Goal: Task Accomplishment & Management: Complete application form

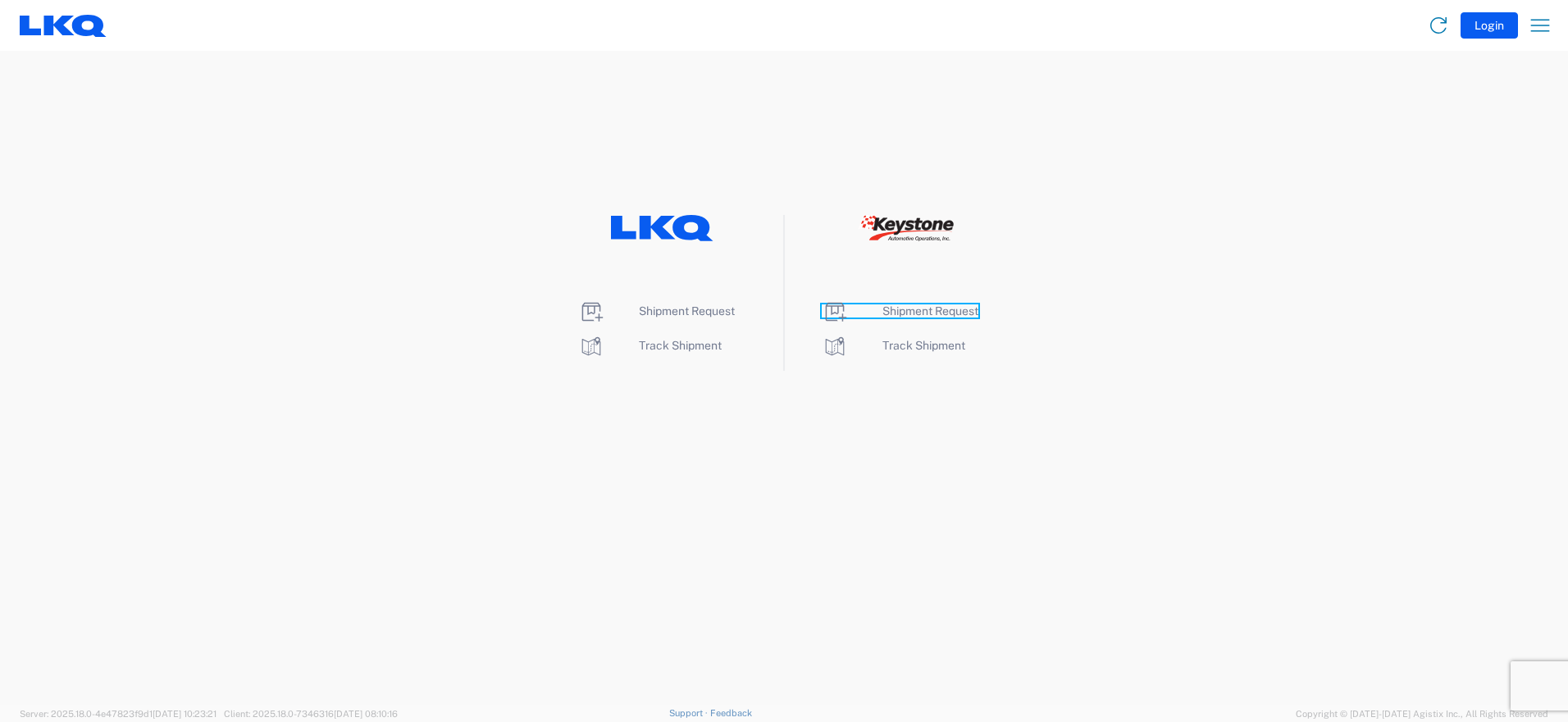
click at [947, 311] on span "Shipment Request" at bounding box center [930, 311] width 96 height 14
click at [665, 311] on span "Shipment Request" at bounding box center [686, 311] width 96 height 14
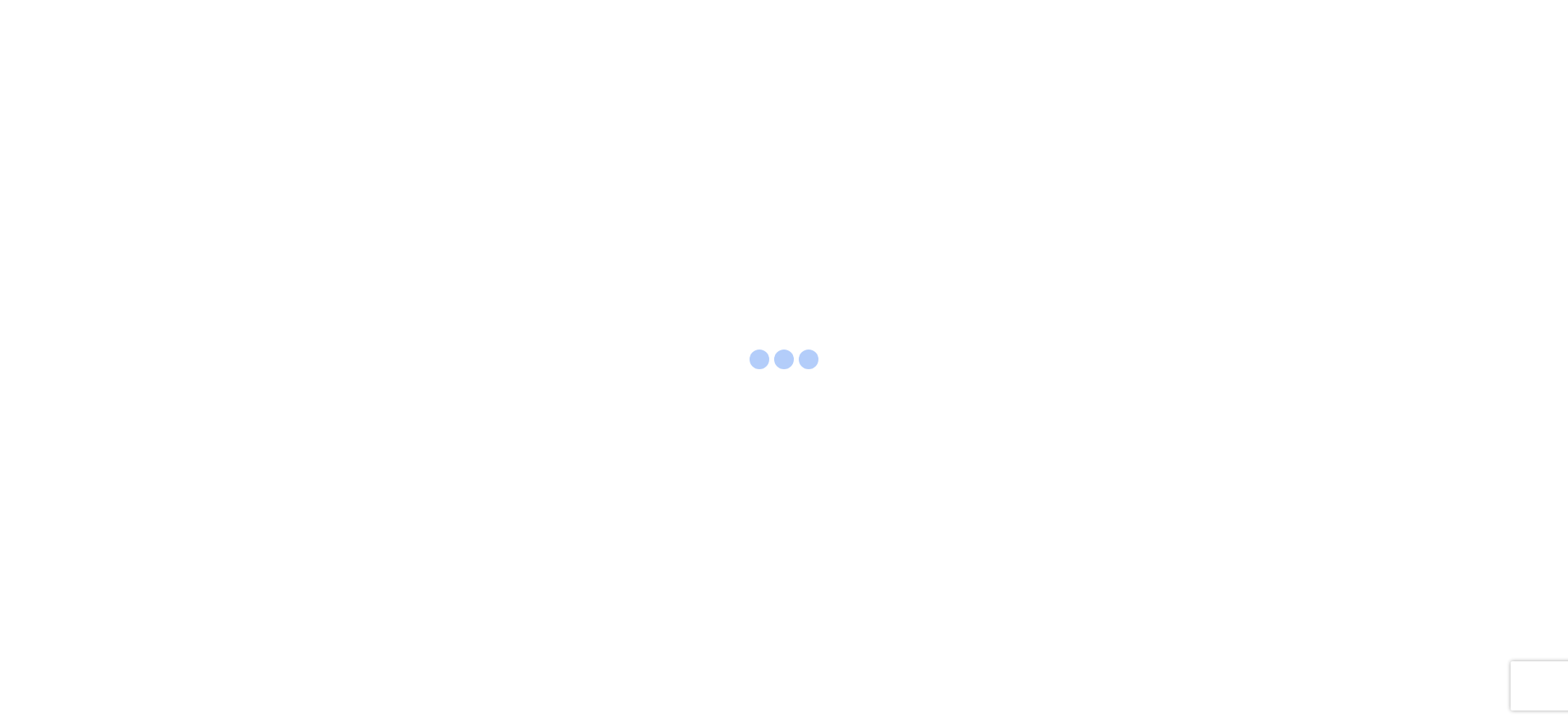
select select "FULL"
select select "LBS"
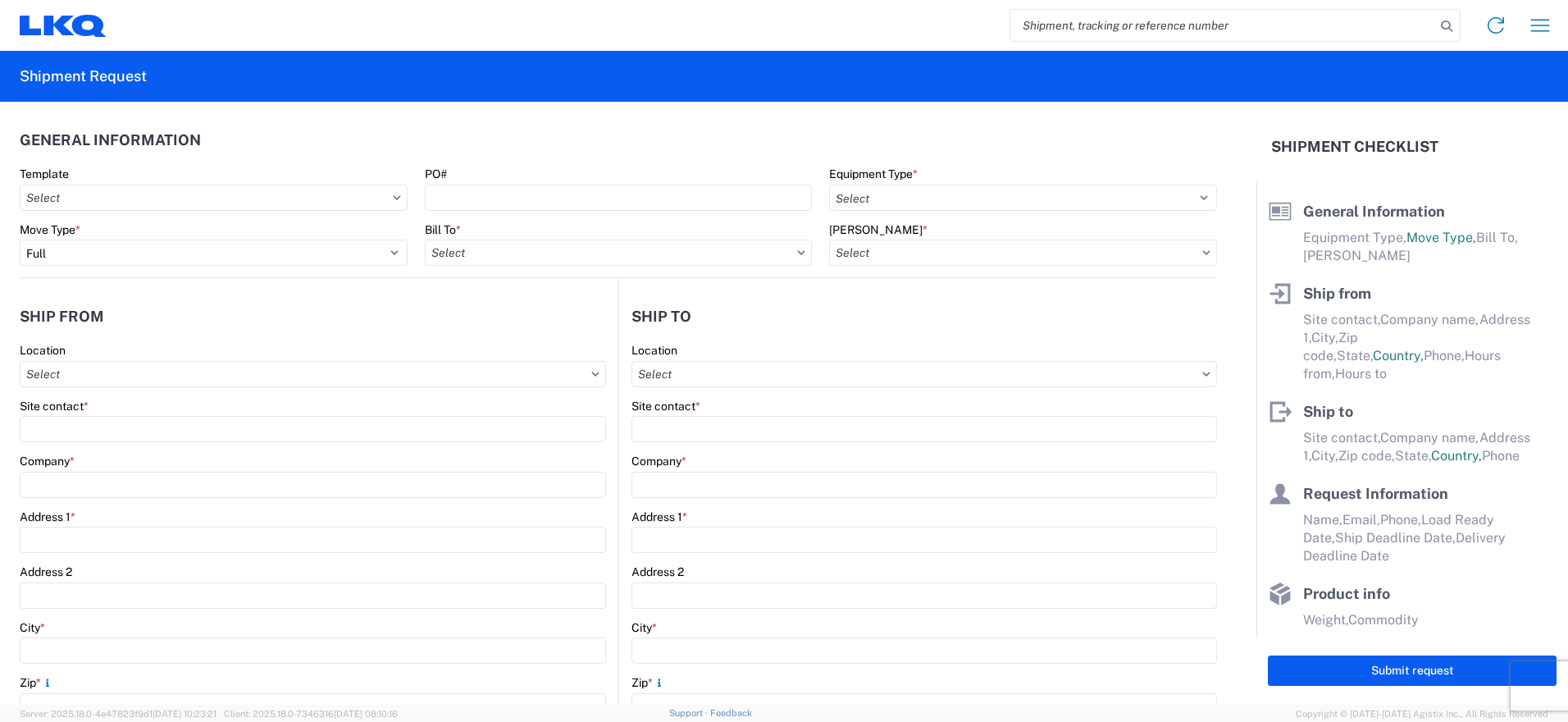
click at [1285, 23] on input "search" at bounding box center [1222, 25] width 424 height 31
type input "1635"
click at [1447, 28] on icon at bounding box center [1447, 26] width 23 height 23
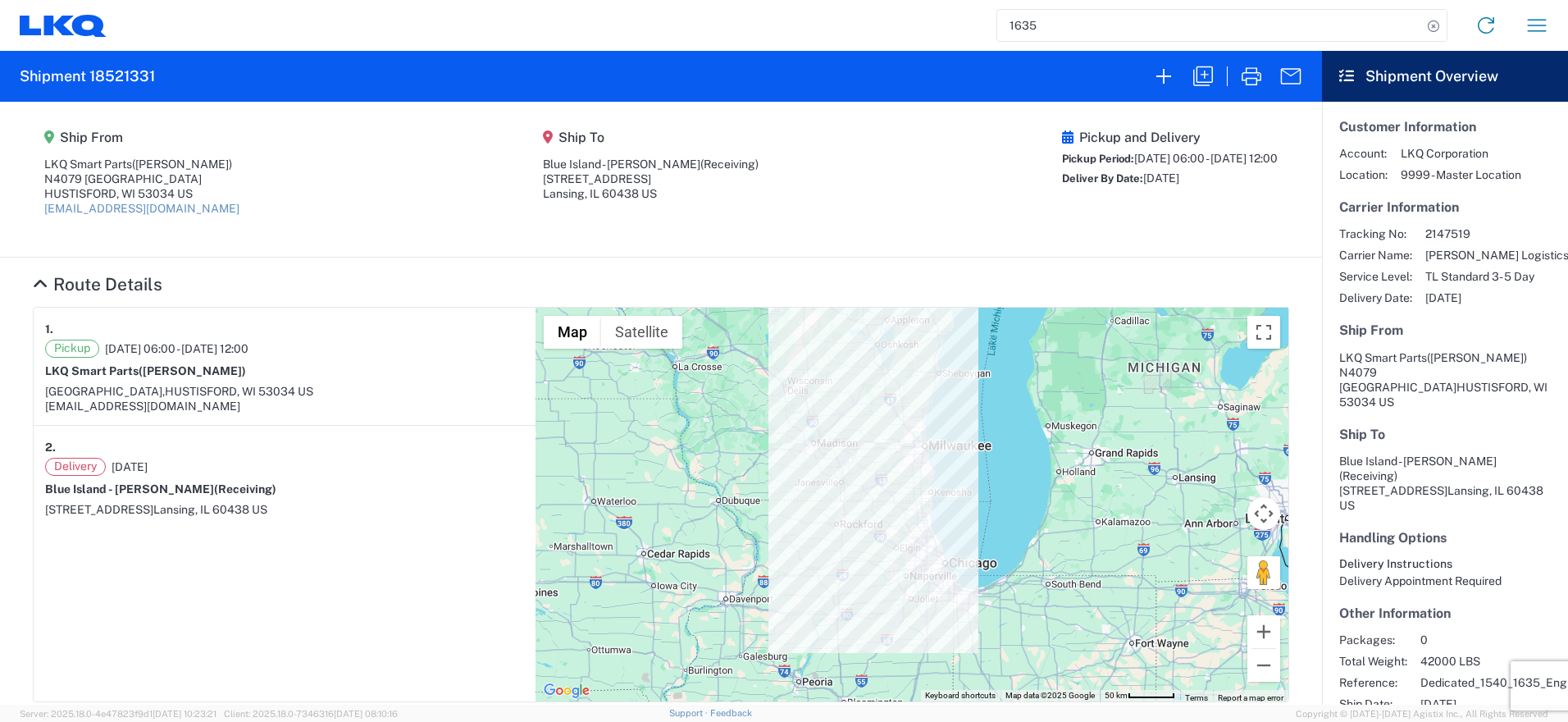
select select "FULL"
select select "US"
select select "LBS"
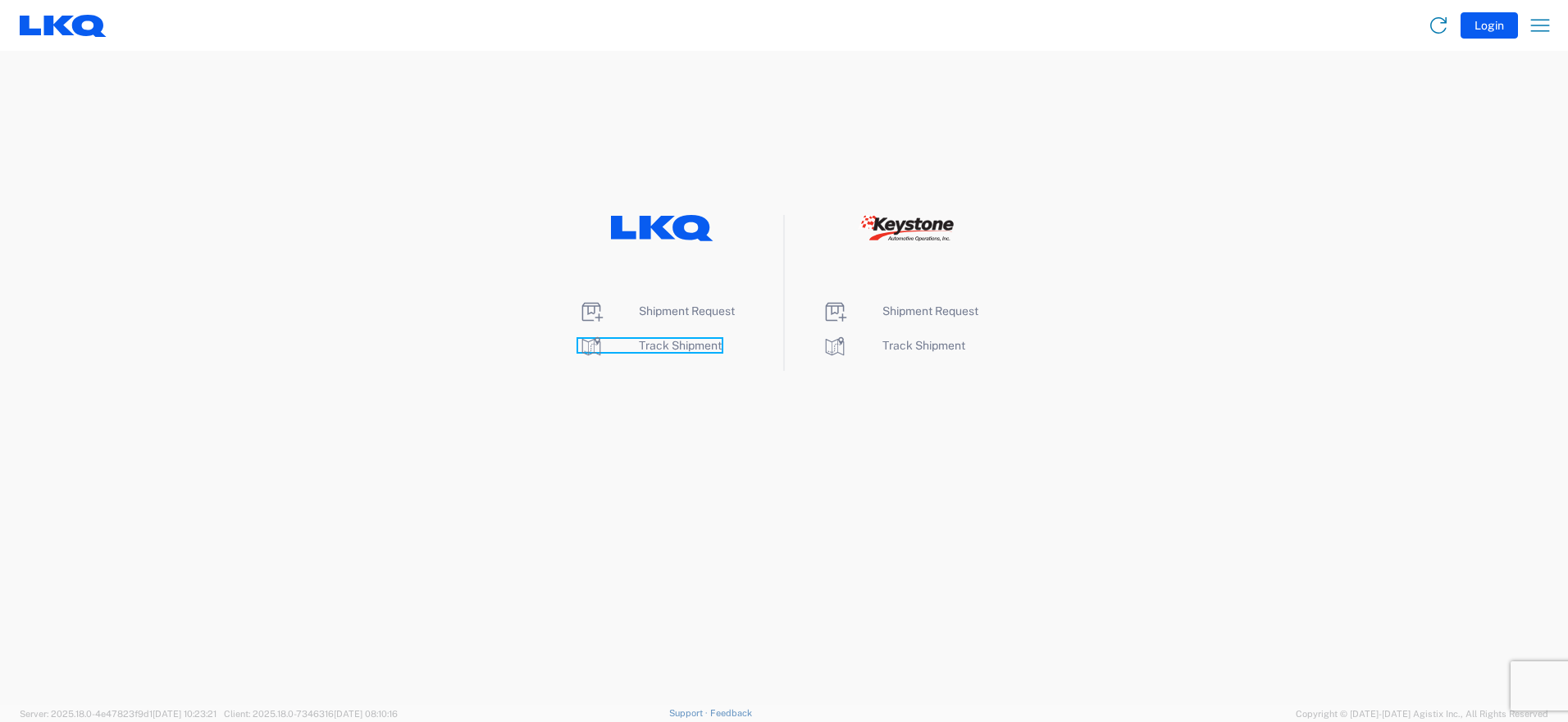
click at [678, 338] on span "Track Shipment" at bounding box center [681, 345] width 83 height 14
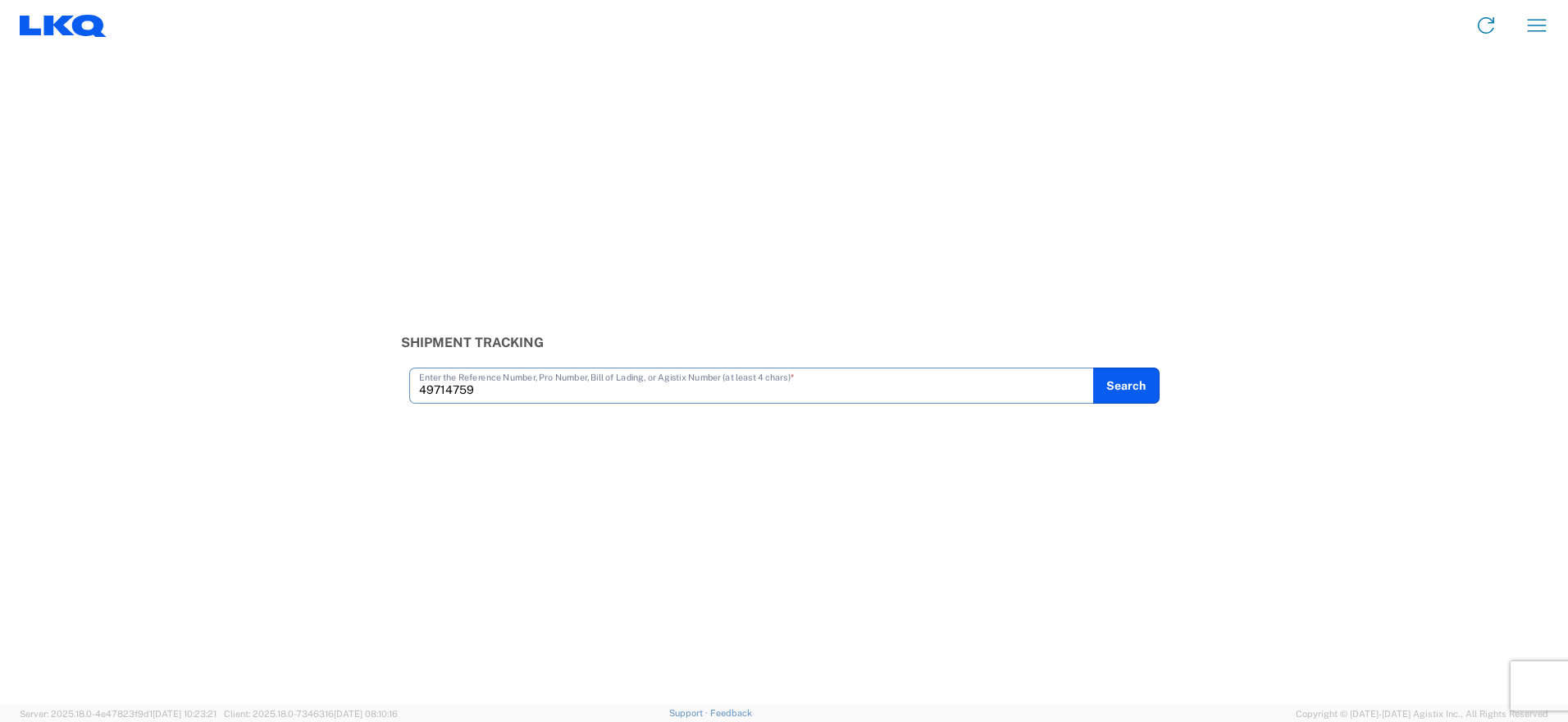
type input "49714759"
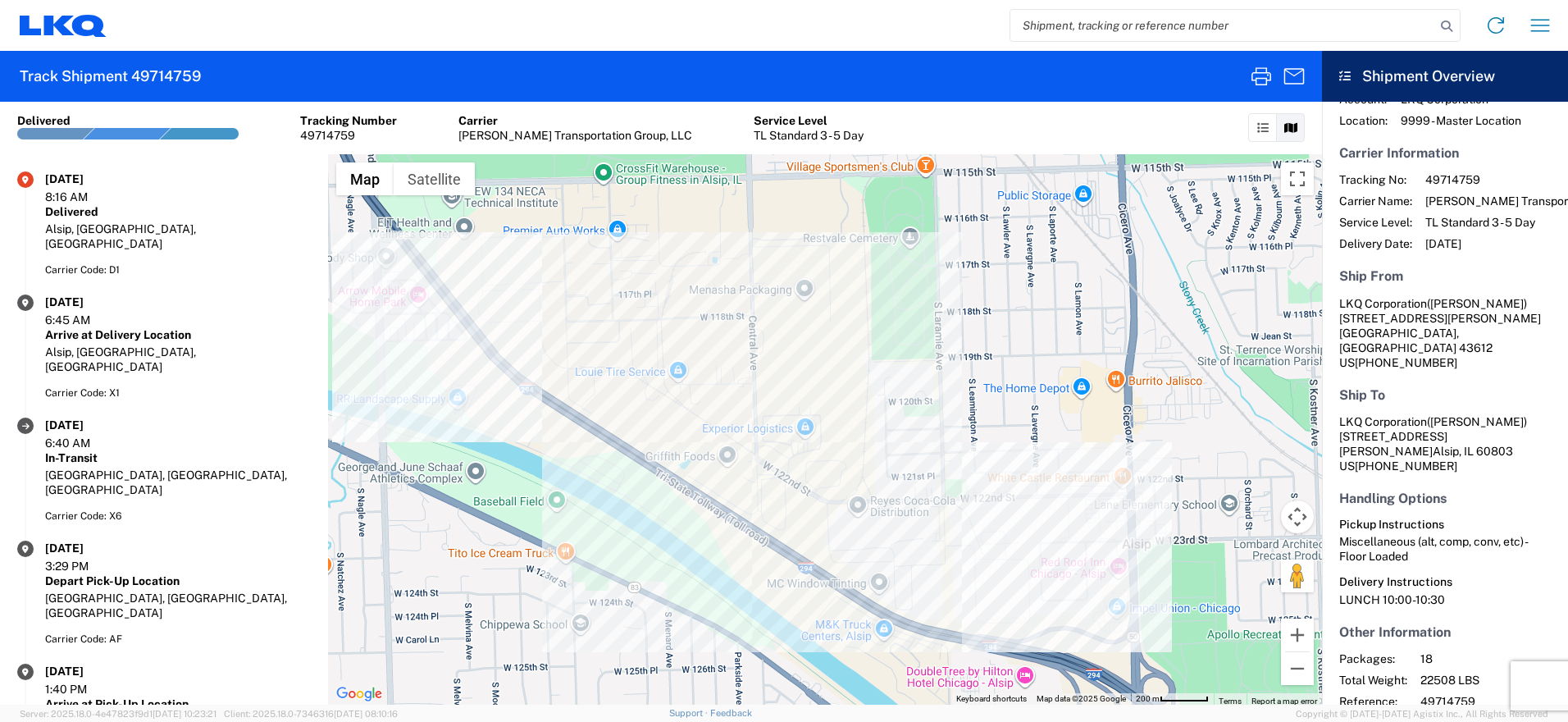
scroll to position [107, 0]
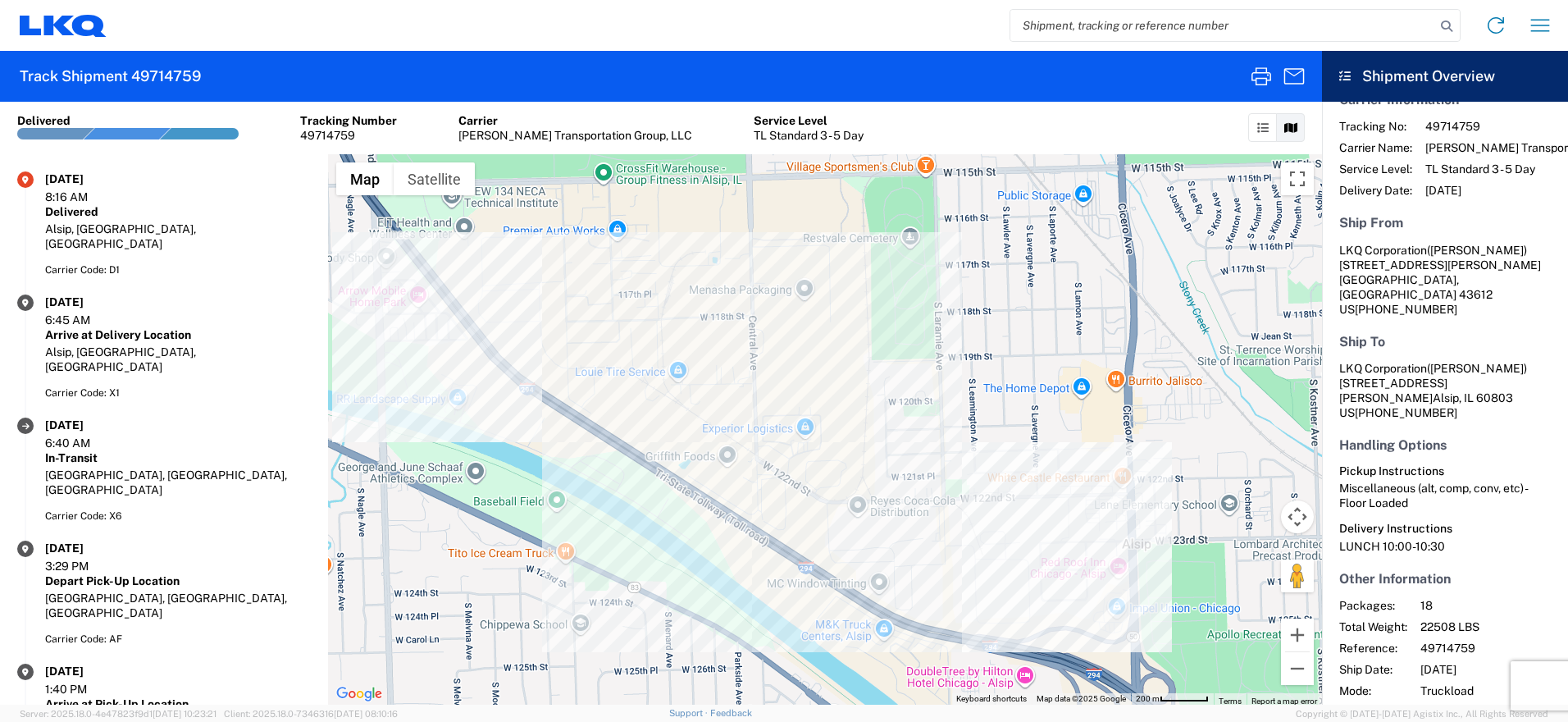
click at [1518, 26] on div "Home Shipment request Shipment tracking" at bounding box center [834, 25] width 1456 height 40
click at [1522, 28] on div "Home Shipment request Shipment tracking" at bounding box center [834, 25] width 1456 height 40
click at [49, 21] on icon at bounding box center [58, 24] width 30 height 19
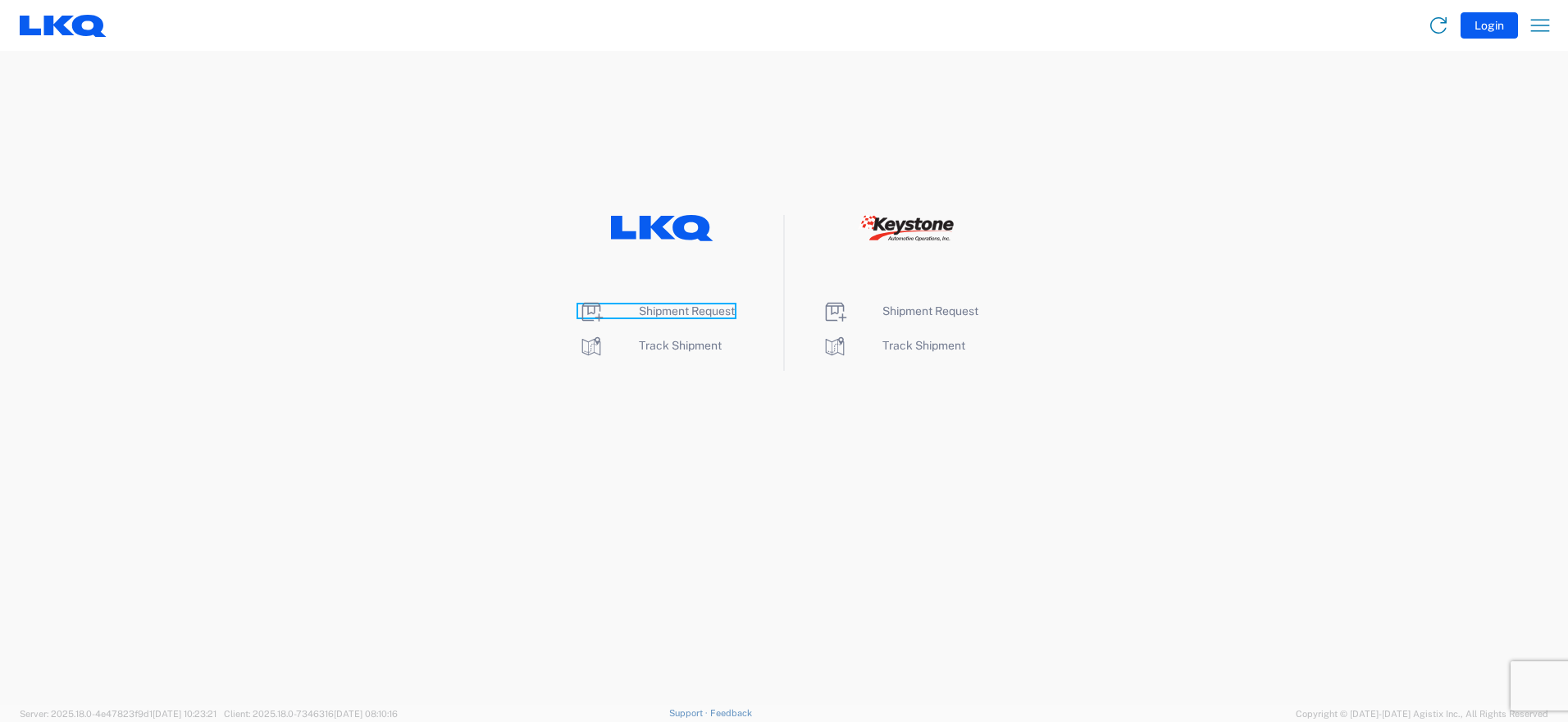
click at [648, 304] on span "Shipment Request" at bounding box center [686, 311] width 96 height 14
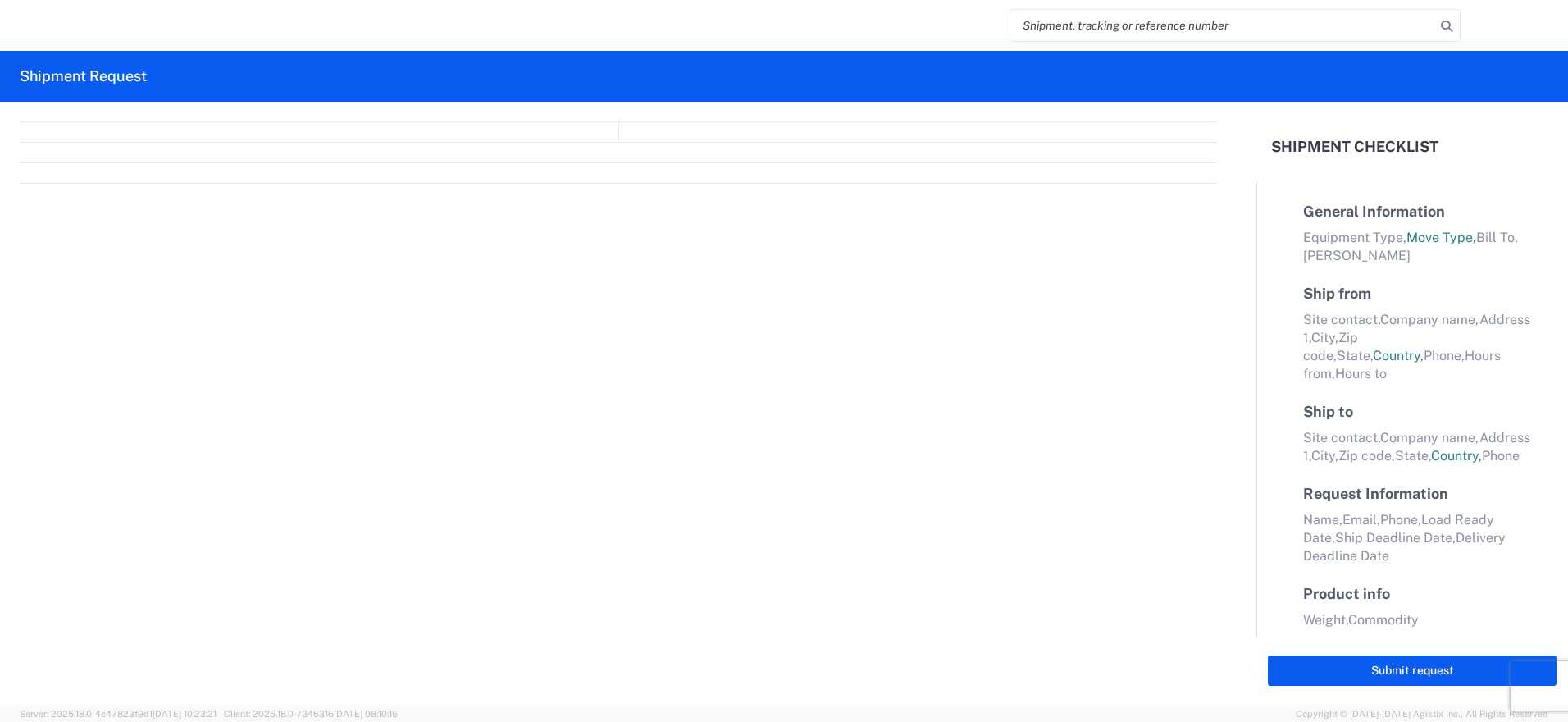
select select "FULL"
select select "LBS"
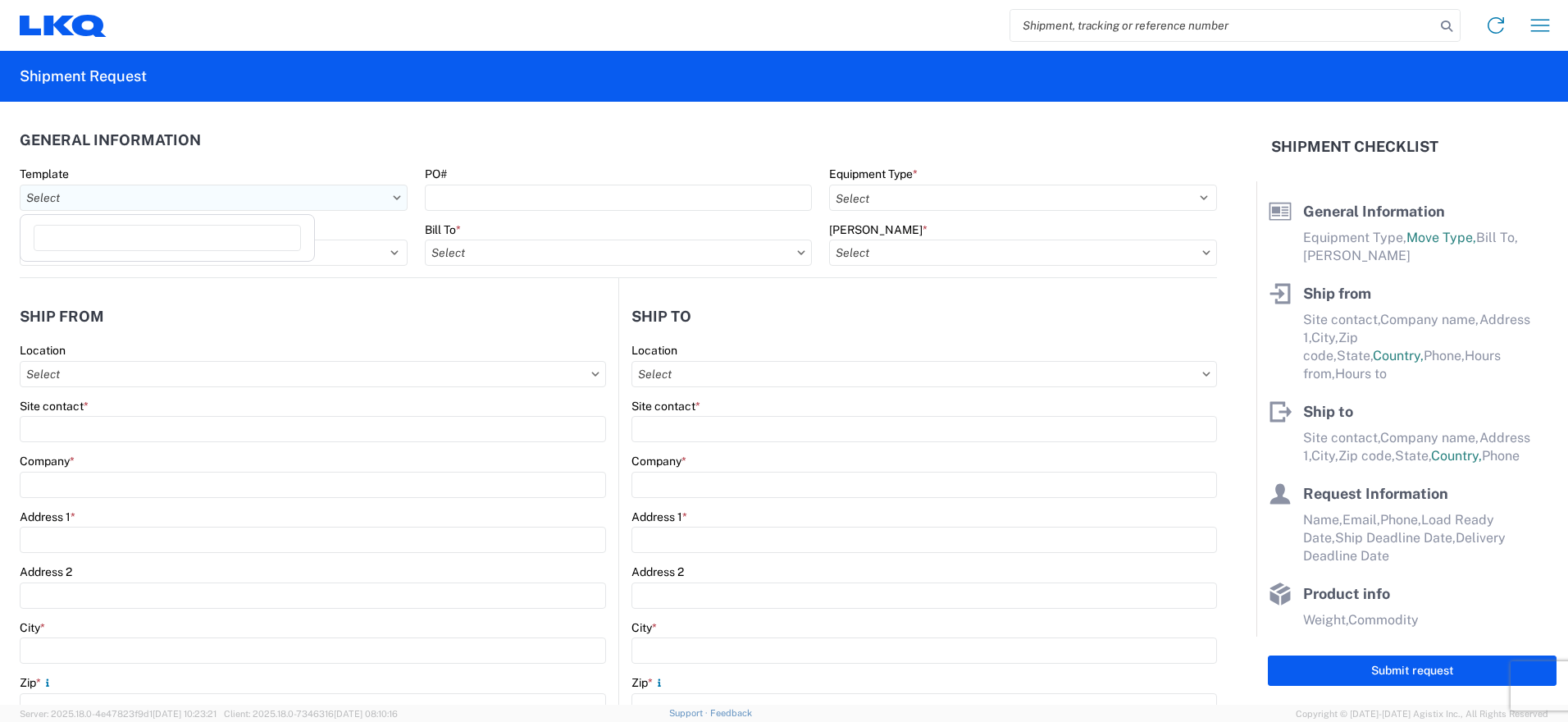
click at [363, 206] on input "Template" at bounding box center [213, 197] width 388 height 26
click at [387, 199] on input "Template" at bounding box center [213, 197] width 388 height 26
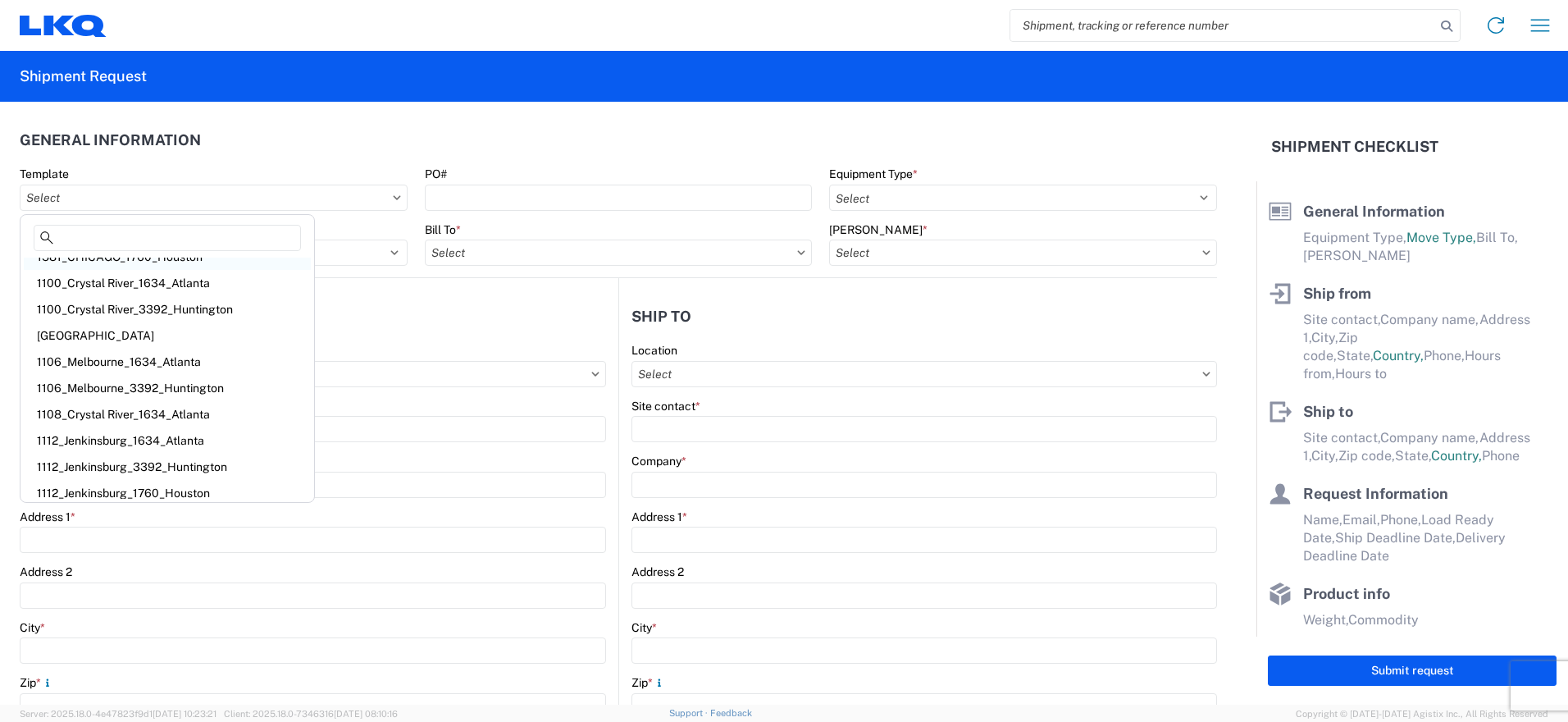
scroll to position [21, 0]
click at [224, 179] on div "Template" at bounding box center [213, 173] width 388 height 14
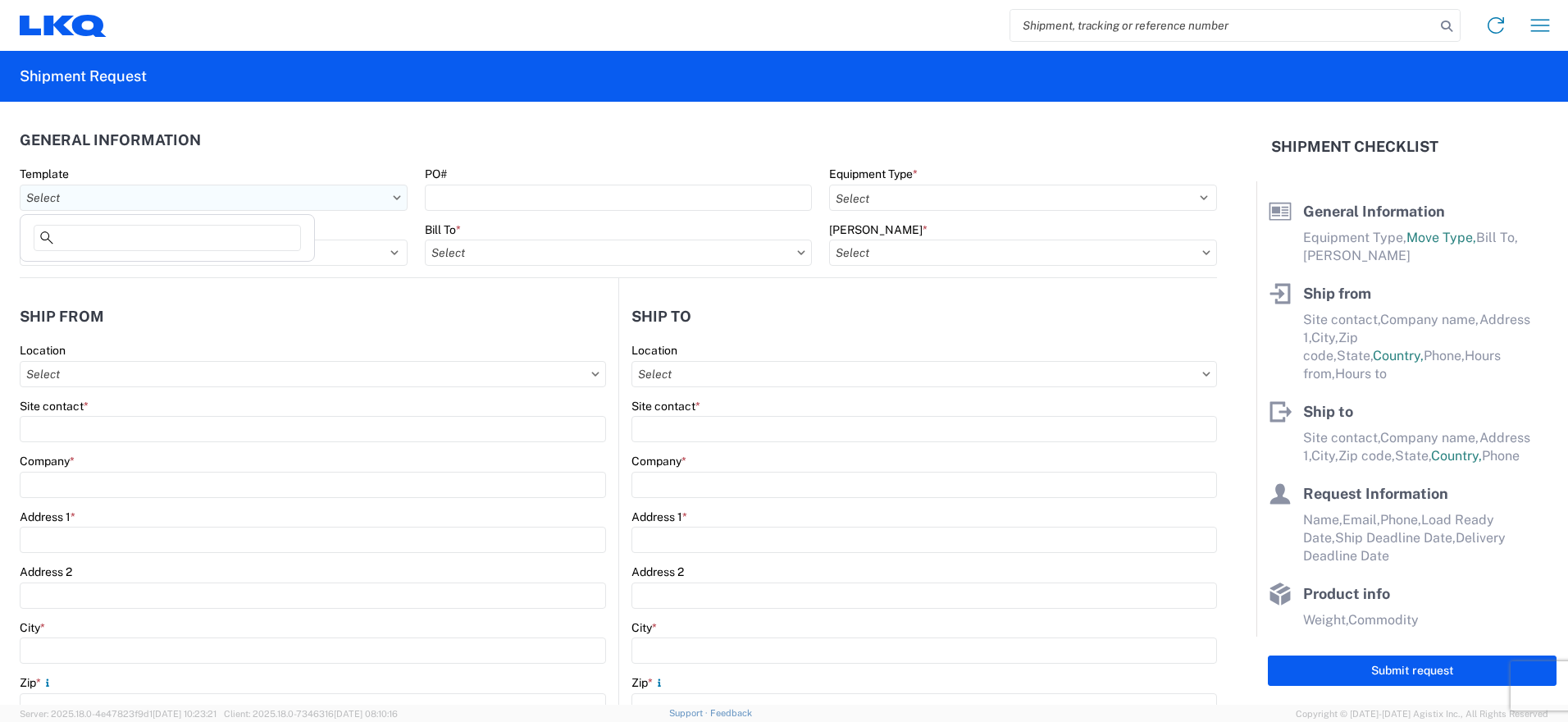
click at [231, 189] on input "Template" at bounding box center [213, 197] width 388 height 26
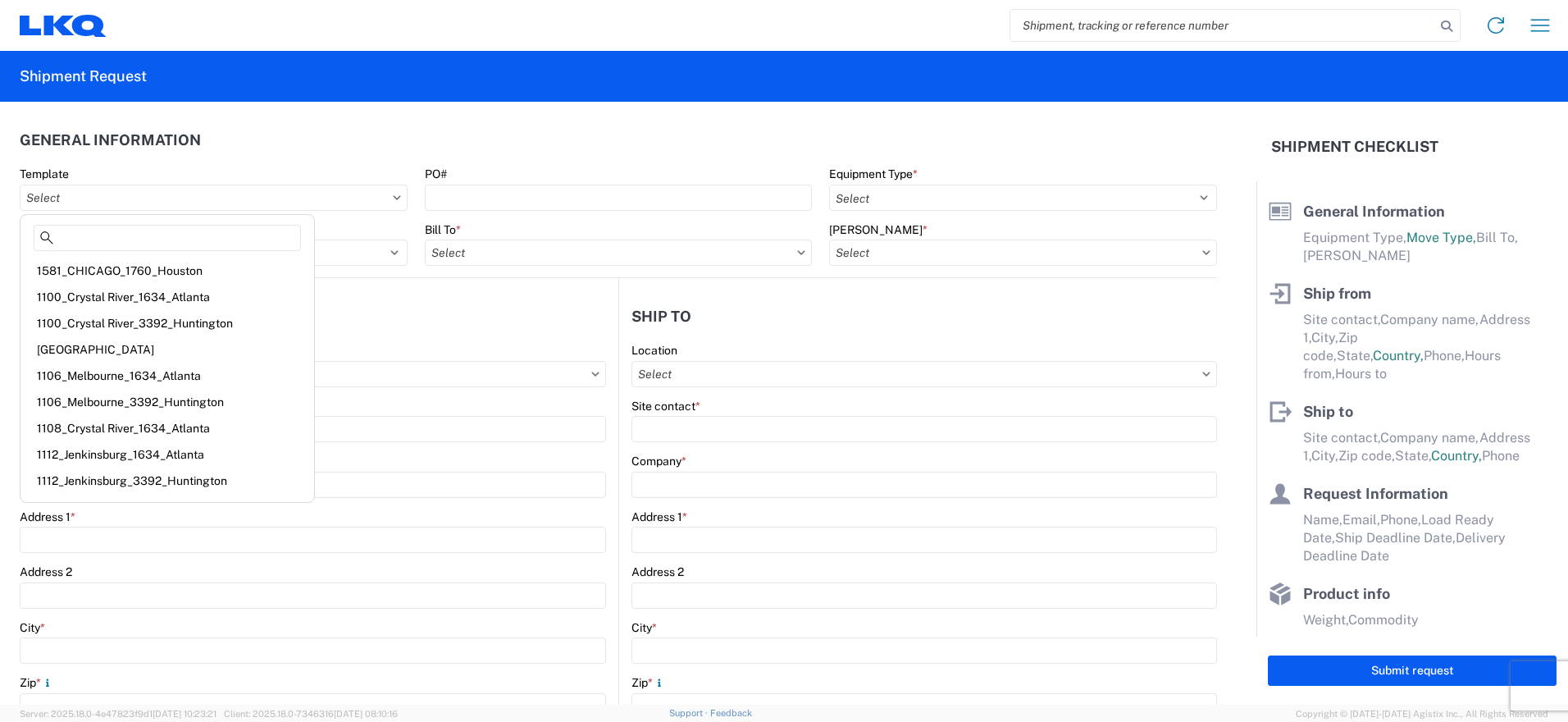
click at [310, 116] on agx-general-info "General Information Template PO# Equipment Type * Select 53’ Dry Van Flatbed Dr…" at bounding box center [618, 189] width 1198 height 176
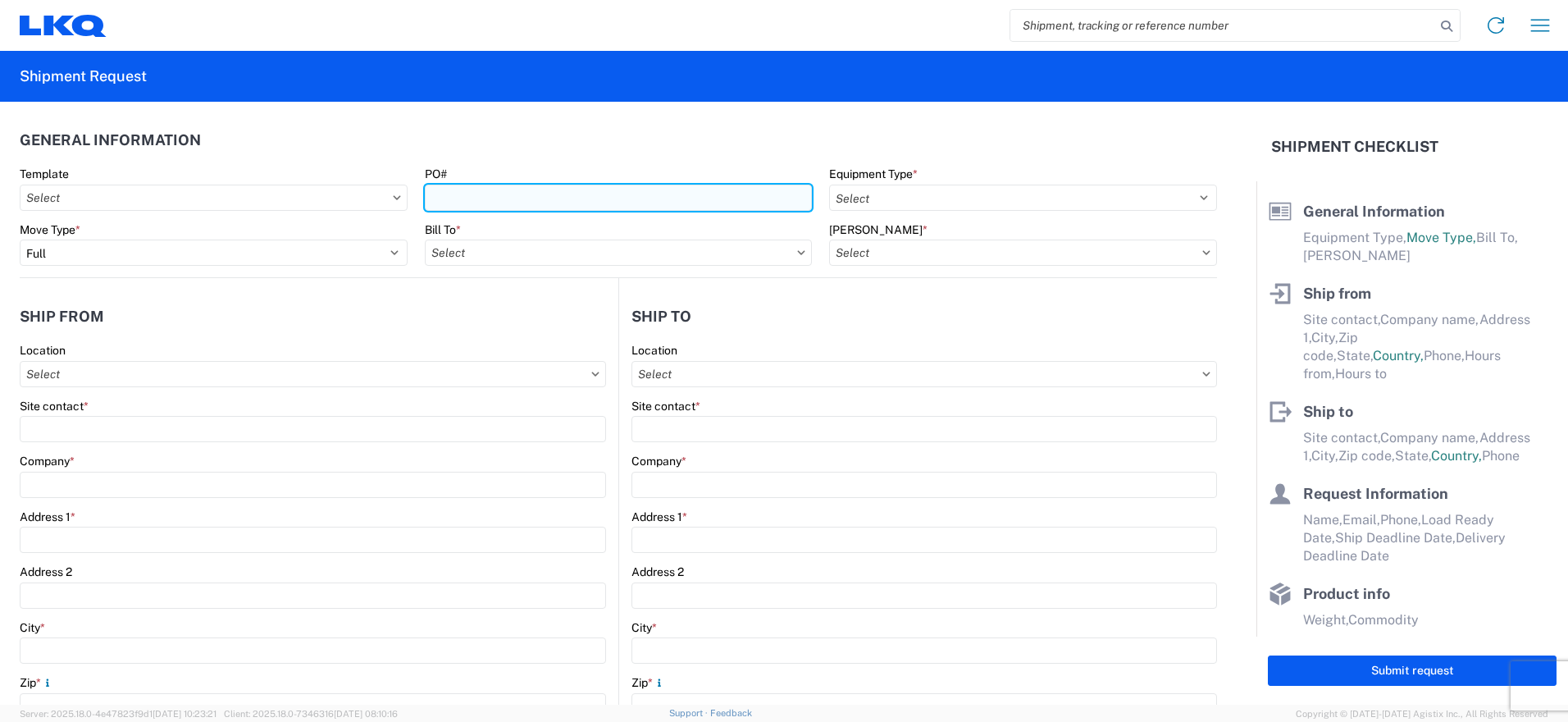
click at [494, 191] on input "PO#" at bounding box center [618, 197] width 388 height 26
click at [495, 191] on input "PO#" at bounding box center [618, 197] width 388 height 26
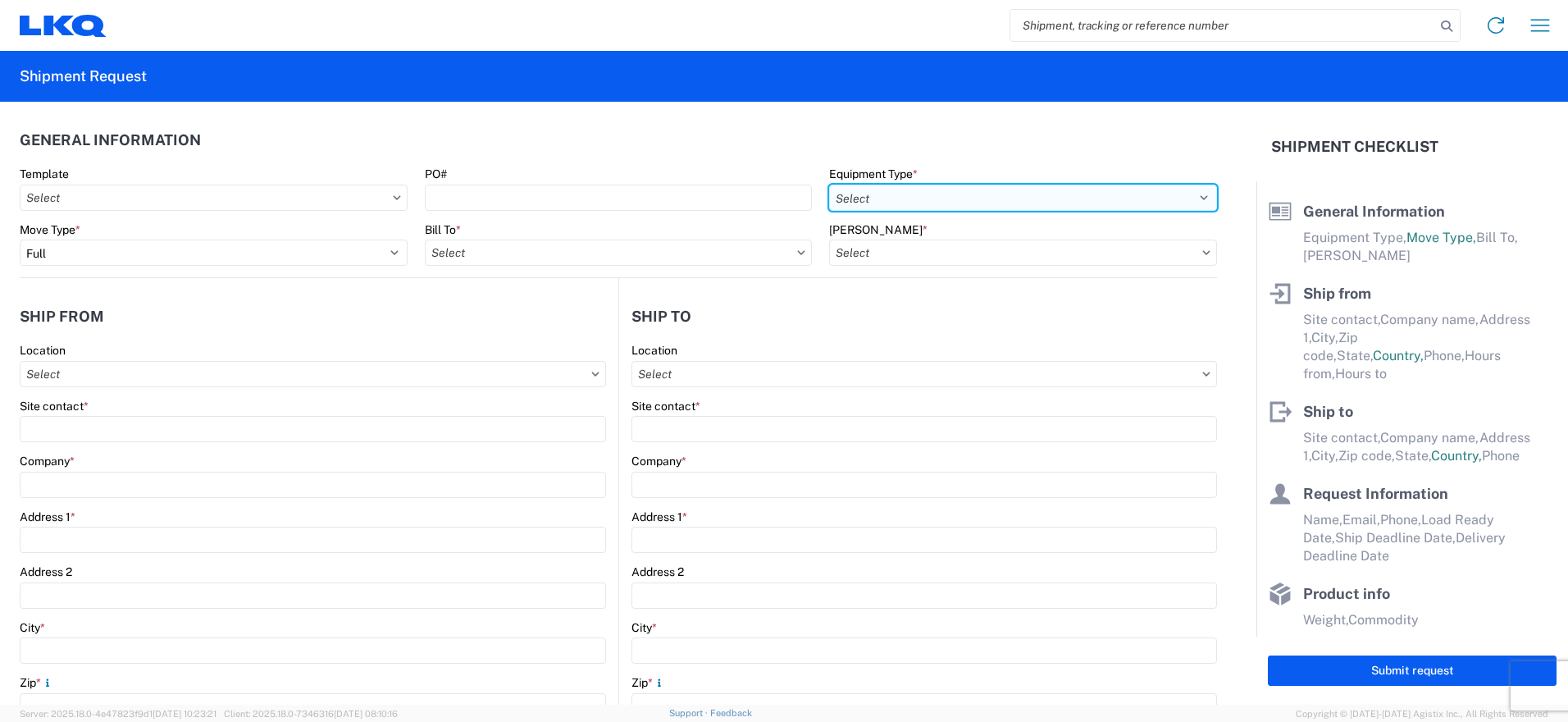
click at [885, 192] on select "Select 53’ Dry Van Flatbed Dropdeck (van) Lowboy (flatbed) Rail" at bounding box center [1023, 197] width 388 height 26
select select "STDV"
click at [829, 185] on select "Select 53’ Dry Van Flatbed Dropdeck (van) Lowboy (flatbed) Rail" at bounding box center [1023, 197] width 388 height 26
click at [886, 252] on input "[PERSON_NAME] *" at bounding box center [1023, 252] width 388 height 26
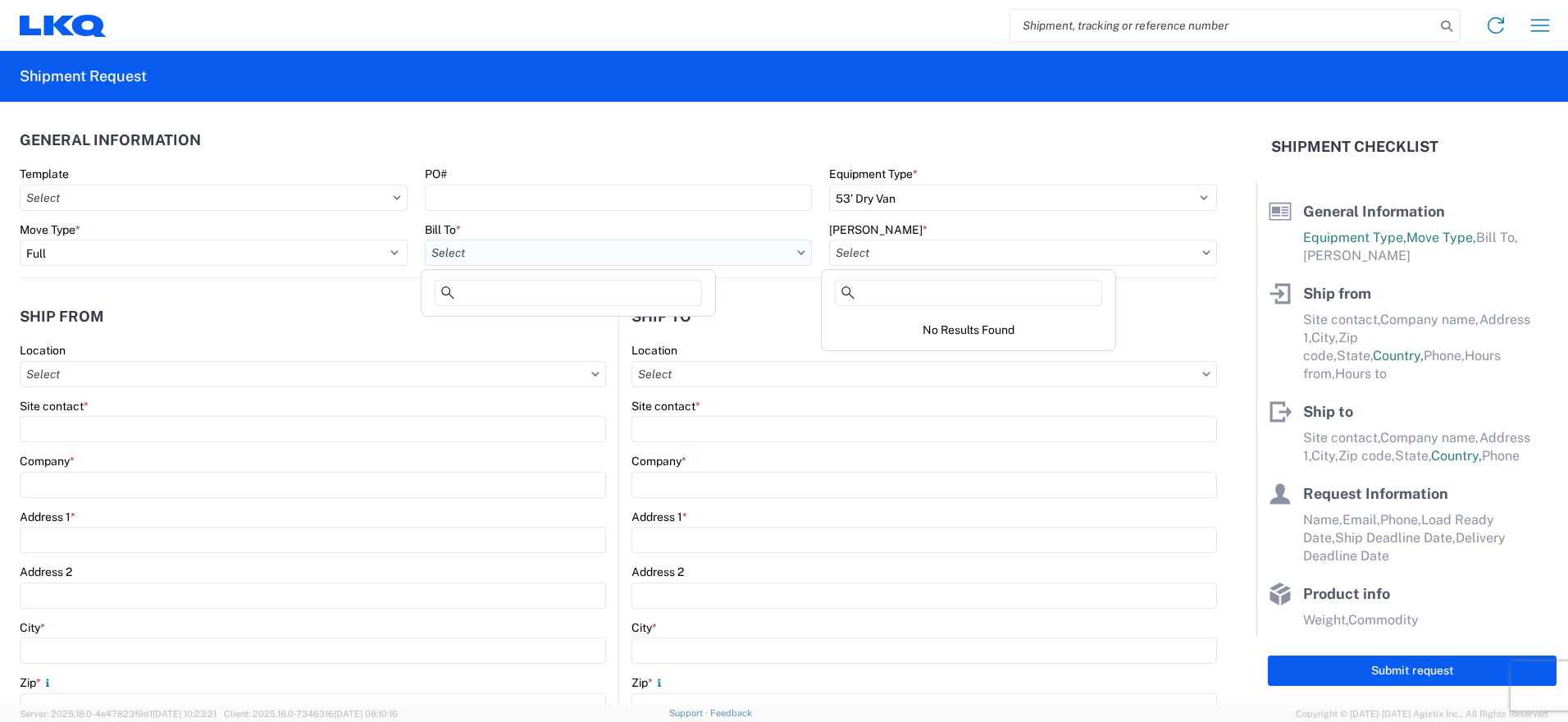
click at [613, 251] on input "Bill To *" at bounding box center [618, 252] width 388 height 26
type input "1635"
click at [519, 332] on div "1635 - [PERSON_NAME]" at bounding box center [567, 325] width 287 height 26
type input "1635 - [PERSON_NAME]"
click at [872, 245] on input "[PERSON_NAME] *" at bounding box center [1023, 252] width 388 height 26
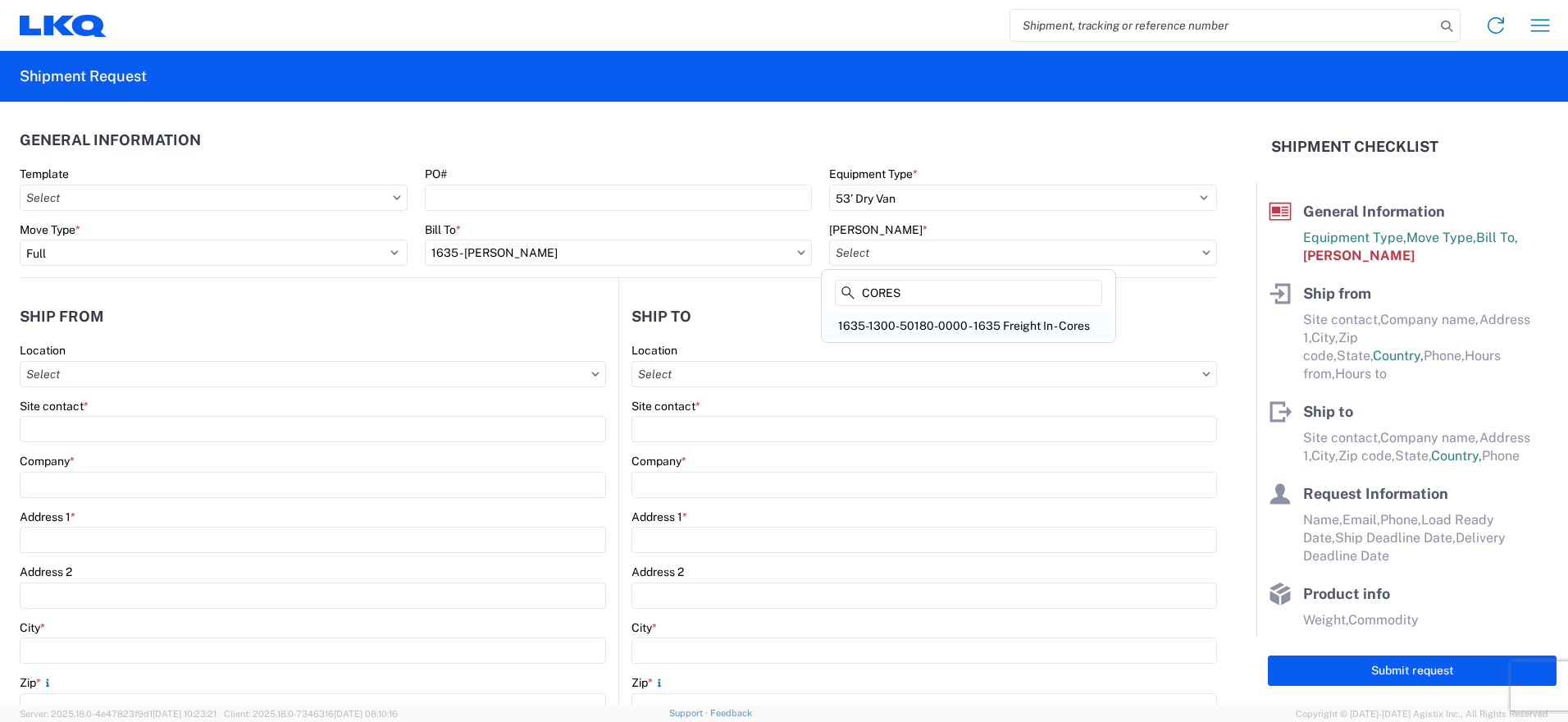
type input "CORES"
click at [915, 322] on div "1635-1300-50180-0000 - 1635 Freight In - Cores" at bounding box center [969, 325] width 287 height 26
type input "1635-1300-50180-0000 - 1635 Freight In - Cores"
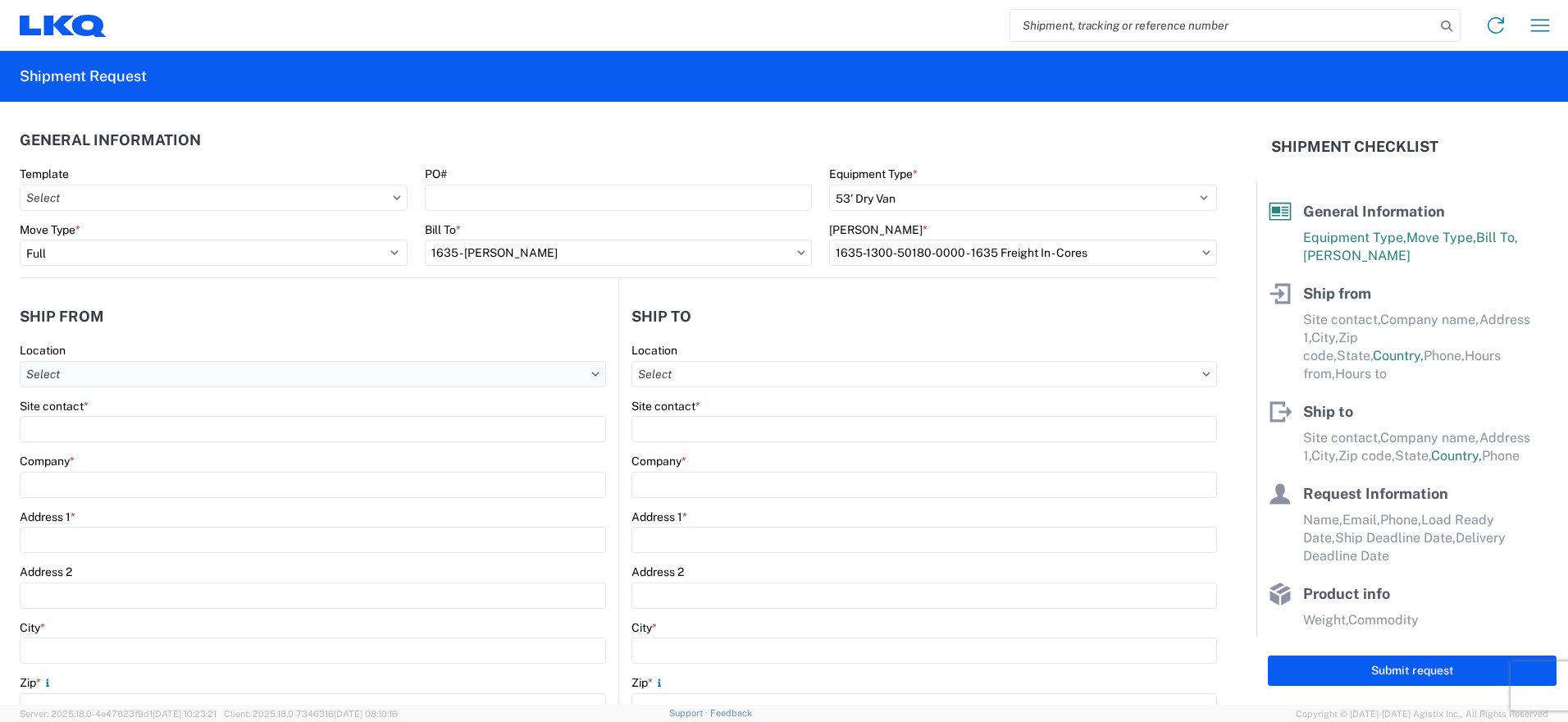
click at [537, 374] on input "Location" at bounding box center [312, 373] width 587 height 26
type input "1319"
click at [179, 462] on div "1319 1319 - LKQ of [GEOGRAPHIC_DATA]" at bounding box center [166, 427] width 295 height 73
click at [180, 451] on div "1319 - LKQ of [GEOGRAPHIC_DATA]" at bounding box center [167, 447] width 287 height 26
type input "1319 - LKQ of [GEOGRAPHIC_DATA]"
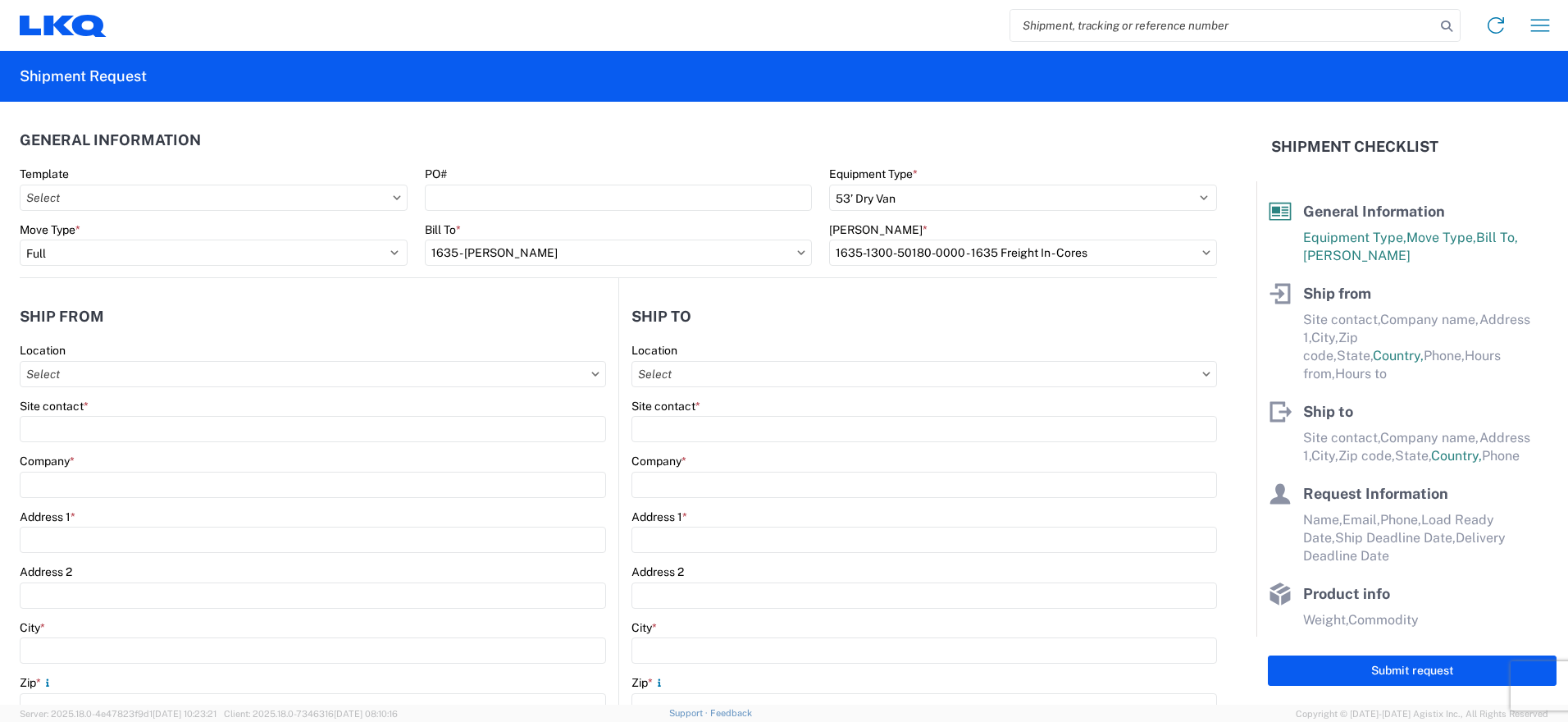
type input "LKQ Corporation"
type input "[STREET_ADDRESS][PERSON_NAME]"
type input "[GEOGRAPHIC_DATA]"
type input "43612"
select select "OH"
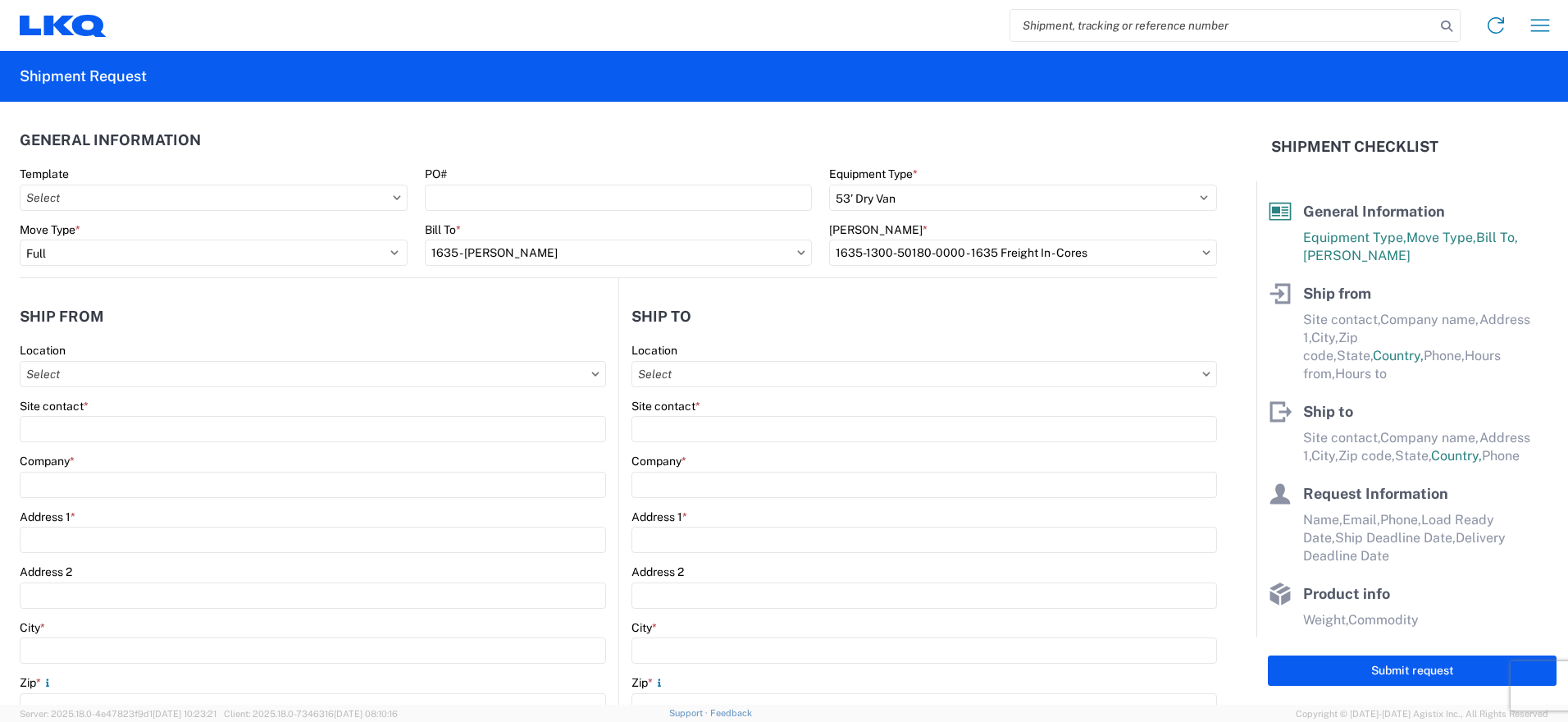
select select "US"
type input "08:00"
type input "17:00"
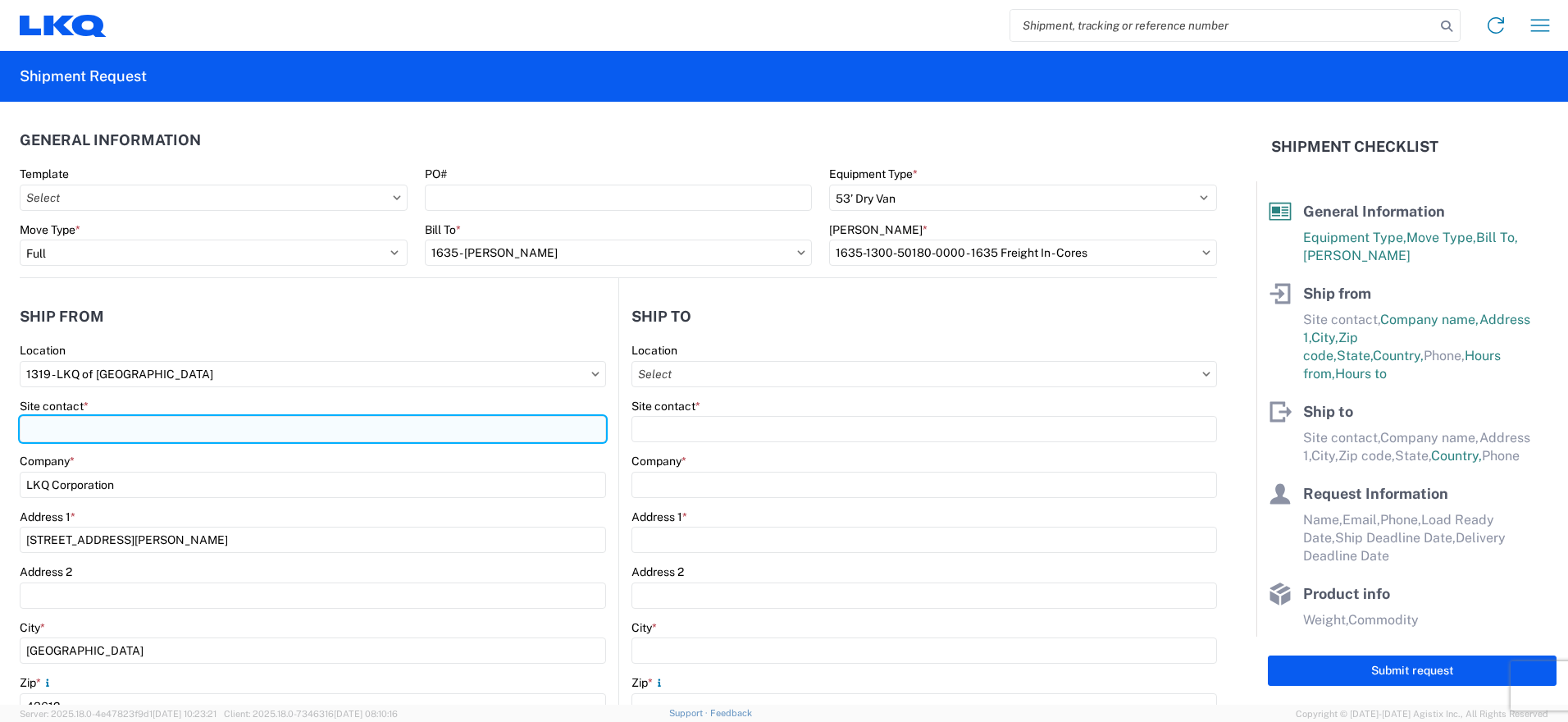
click at [193, 427] on input "Site contact *" at bounding box center [312, 428] width 587 height 26
type input "n"
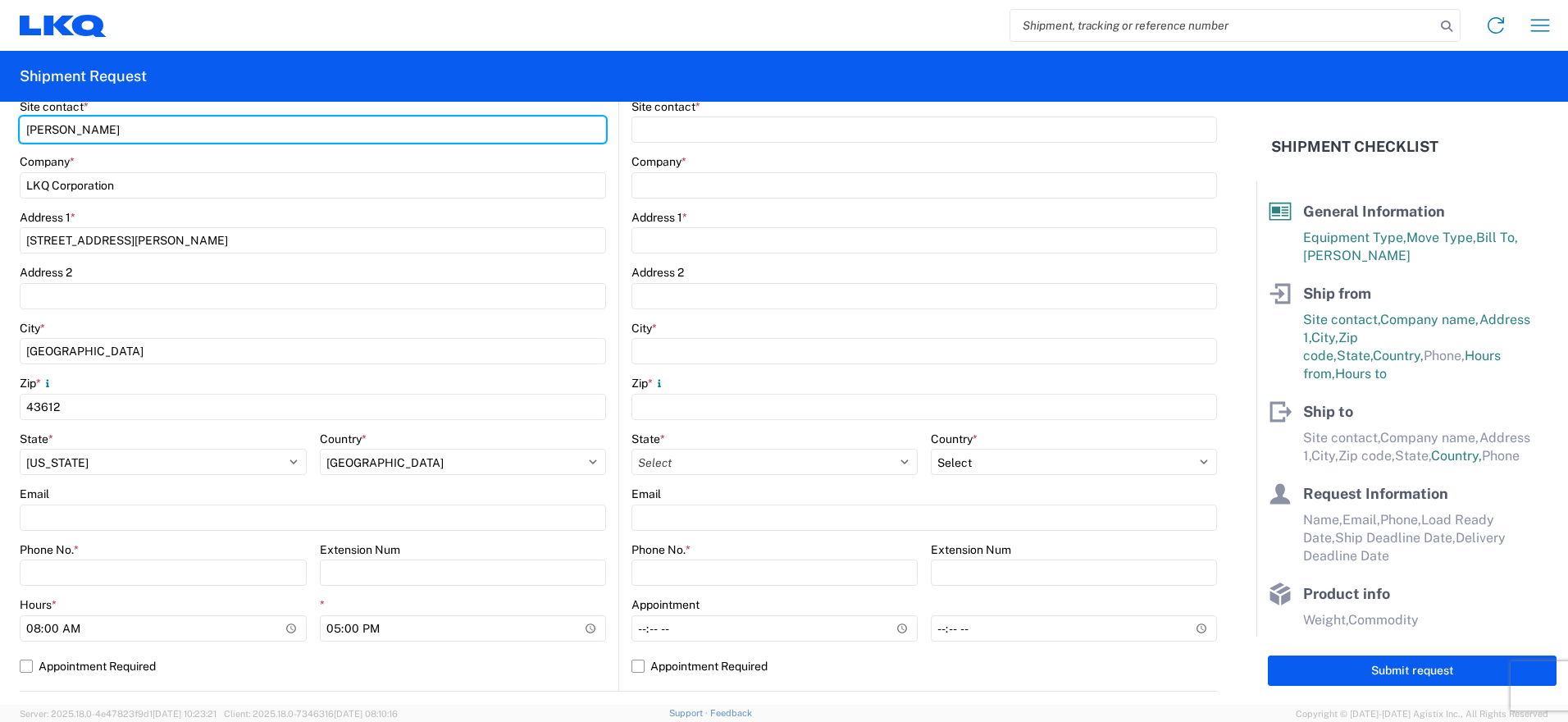
scroll to position [328, 0]
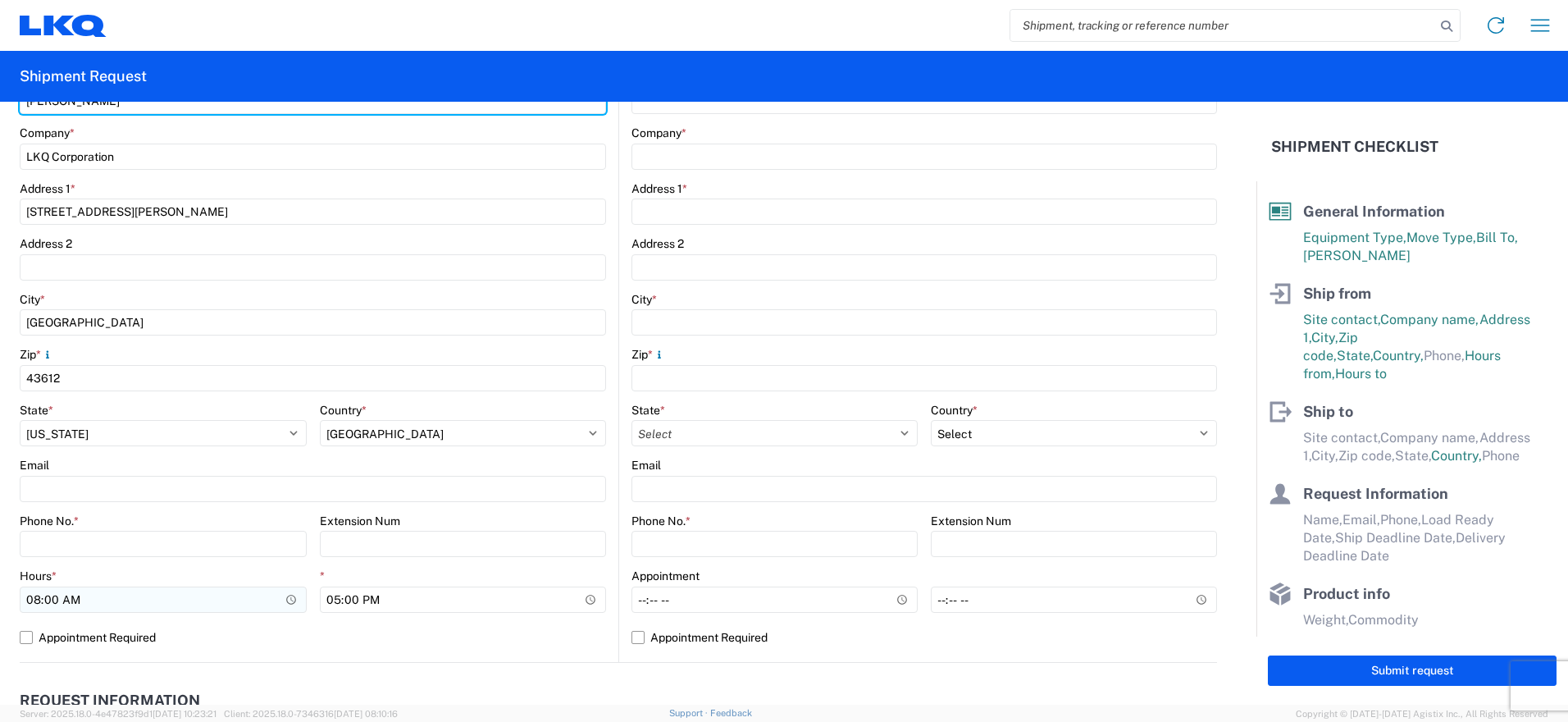
type input "[PERSON_NAME]"
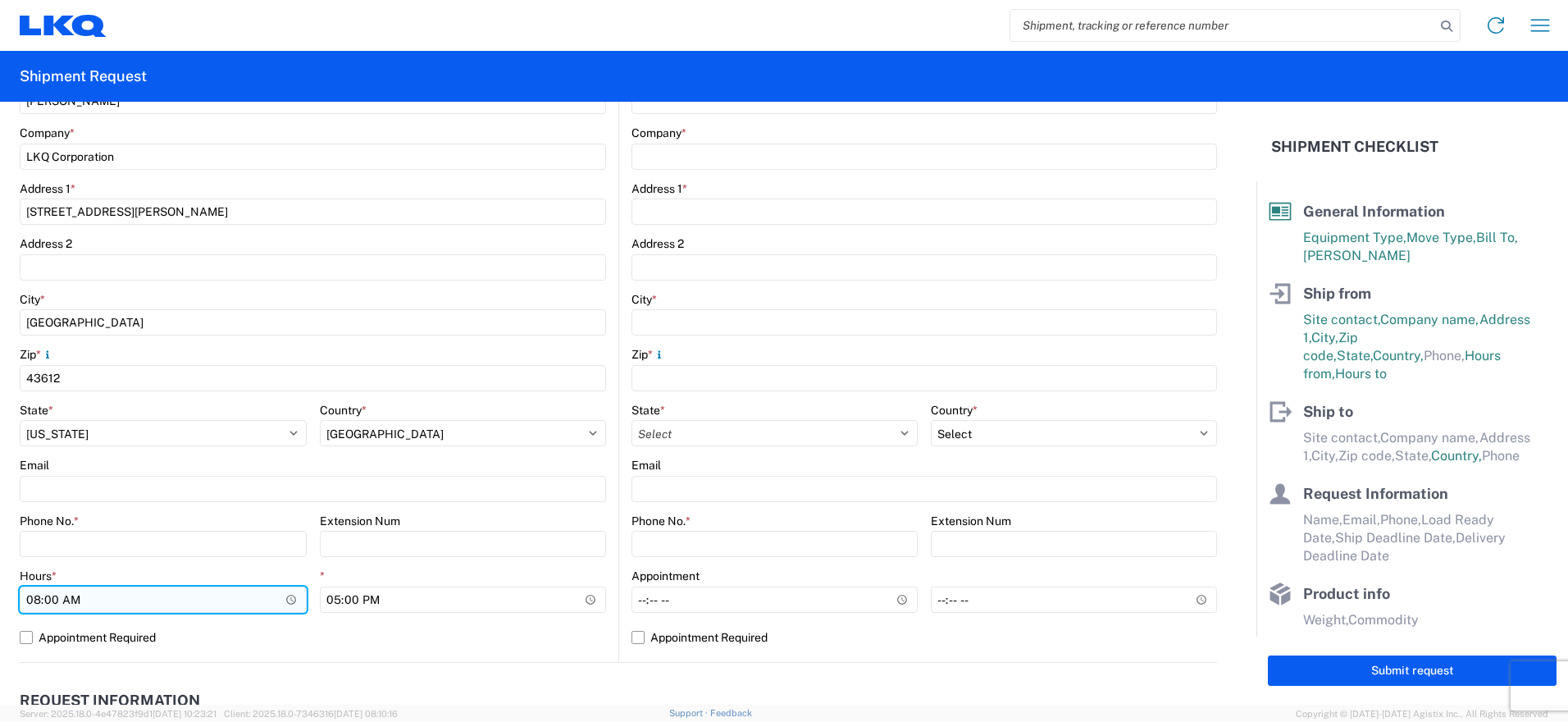
click at [290, 599] on input "08:00" at bounding box center [162, 599] width 287 height 26
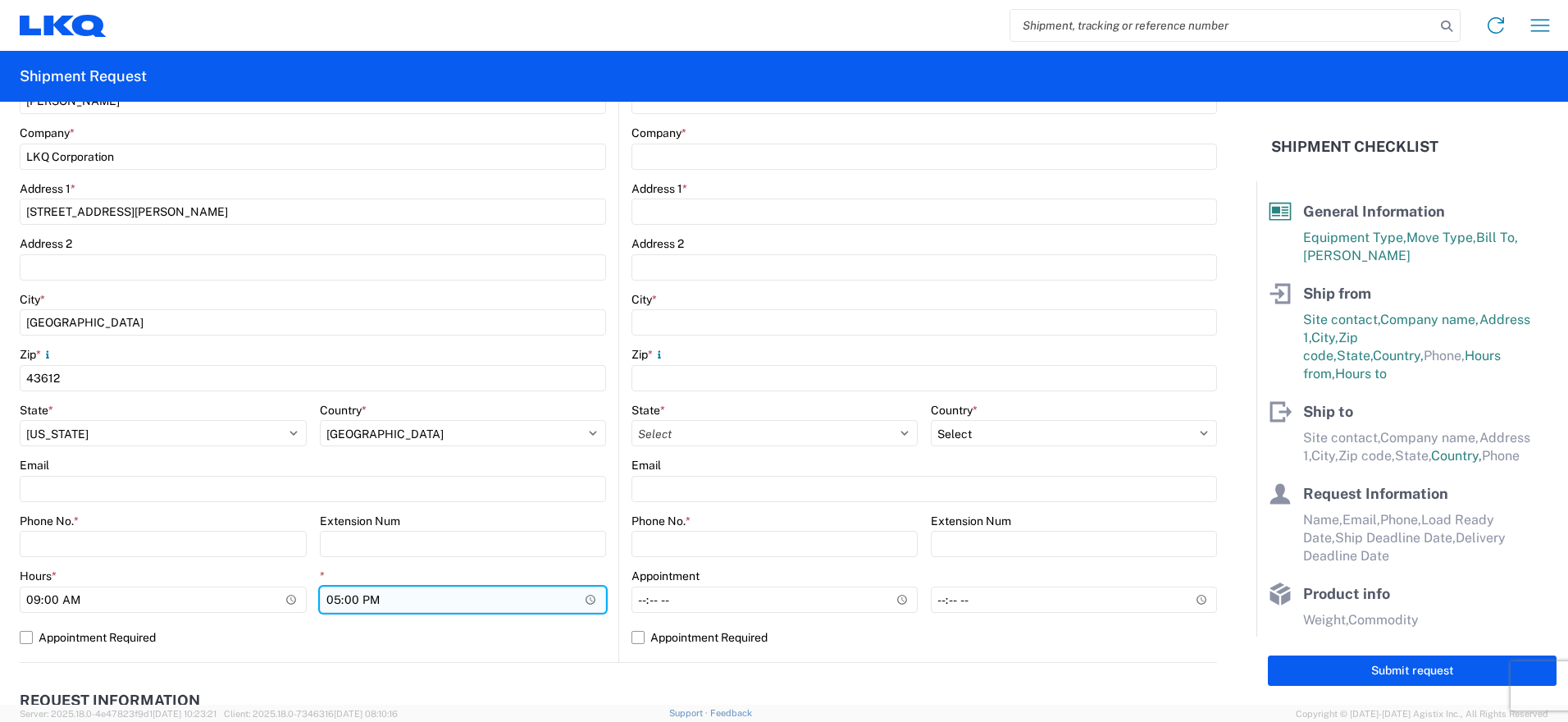
type input "09:00"
click at [580, 591] on input "17:00" at bounding box center [463, 599] width 287 height 26
click at [338, 601] on input "17:00" at bounding box center [463, 599] width 287 height 26
type input "15:00"
click at [375, 635] on label "Appointment Required" at bounding box center [312, 637] width 587 height 26
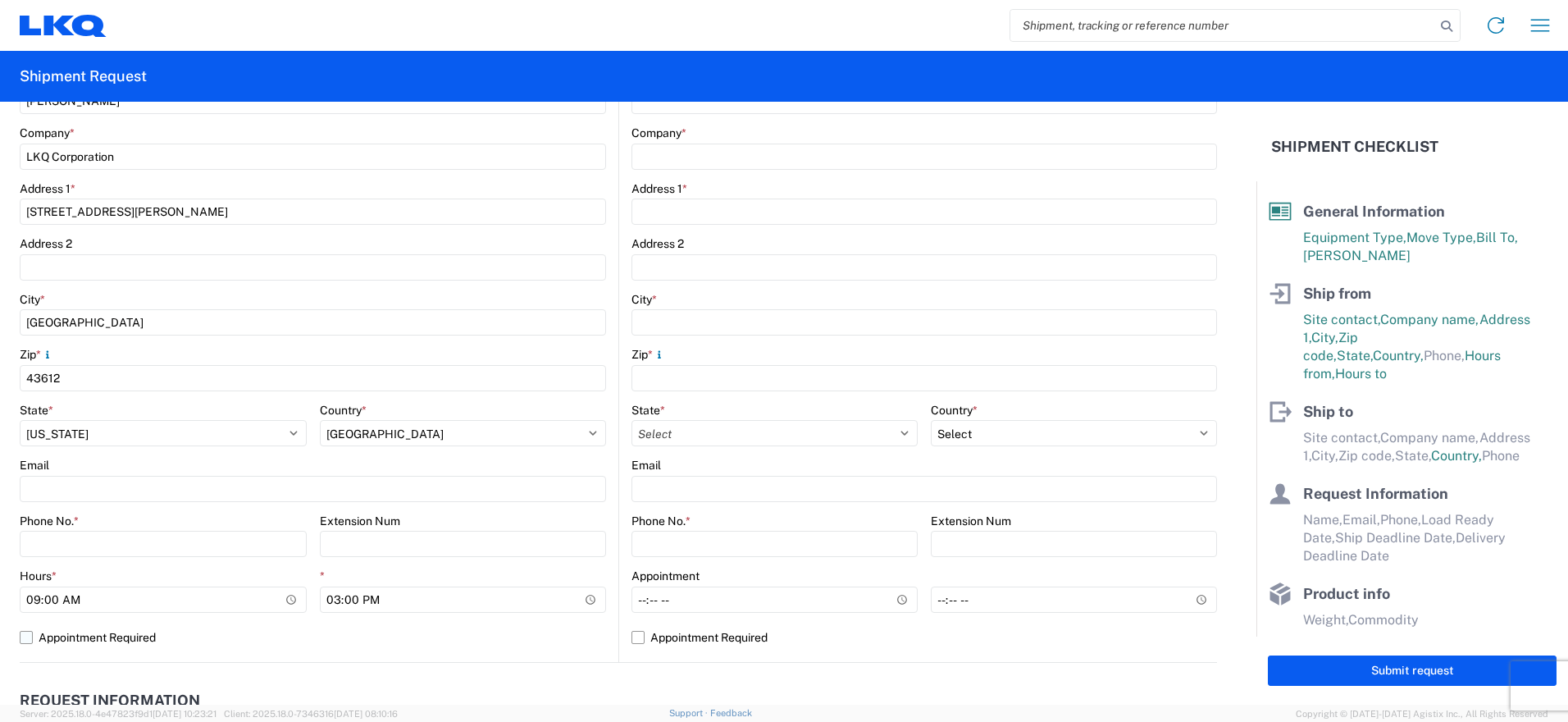
click at [0, 0] on input "Appointment Required" at bounding box center [0, 0] width 0 height 0
select select "OH"
select select "US"
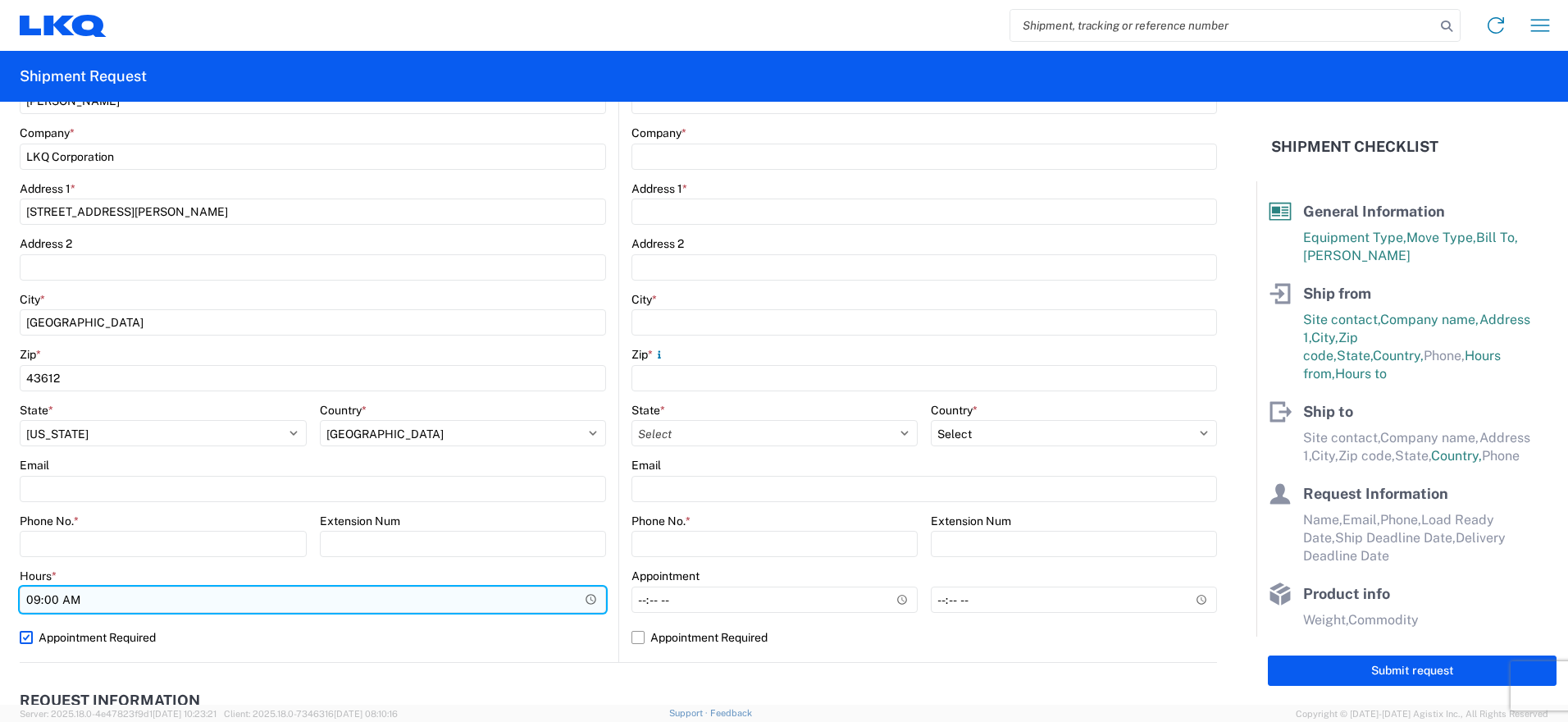
click at [462, 592] on input "09:00" at bounding box center [312, 599] width 587 height 26
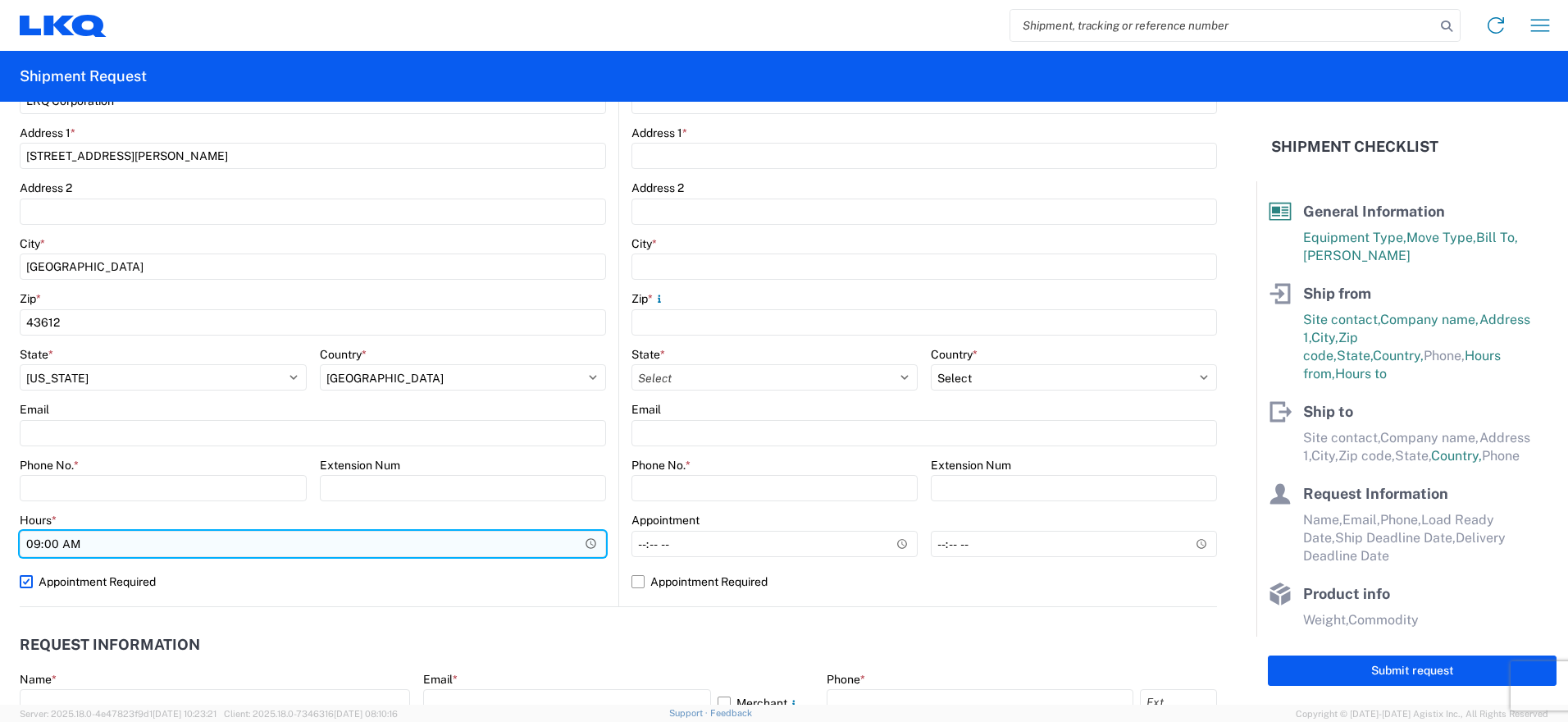
scroll to position [410, 0]
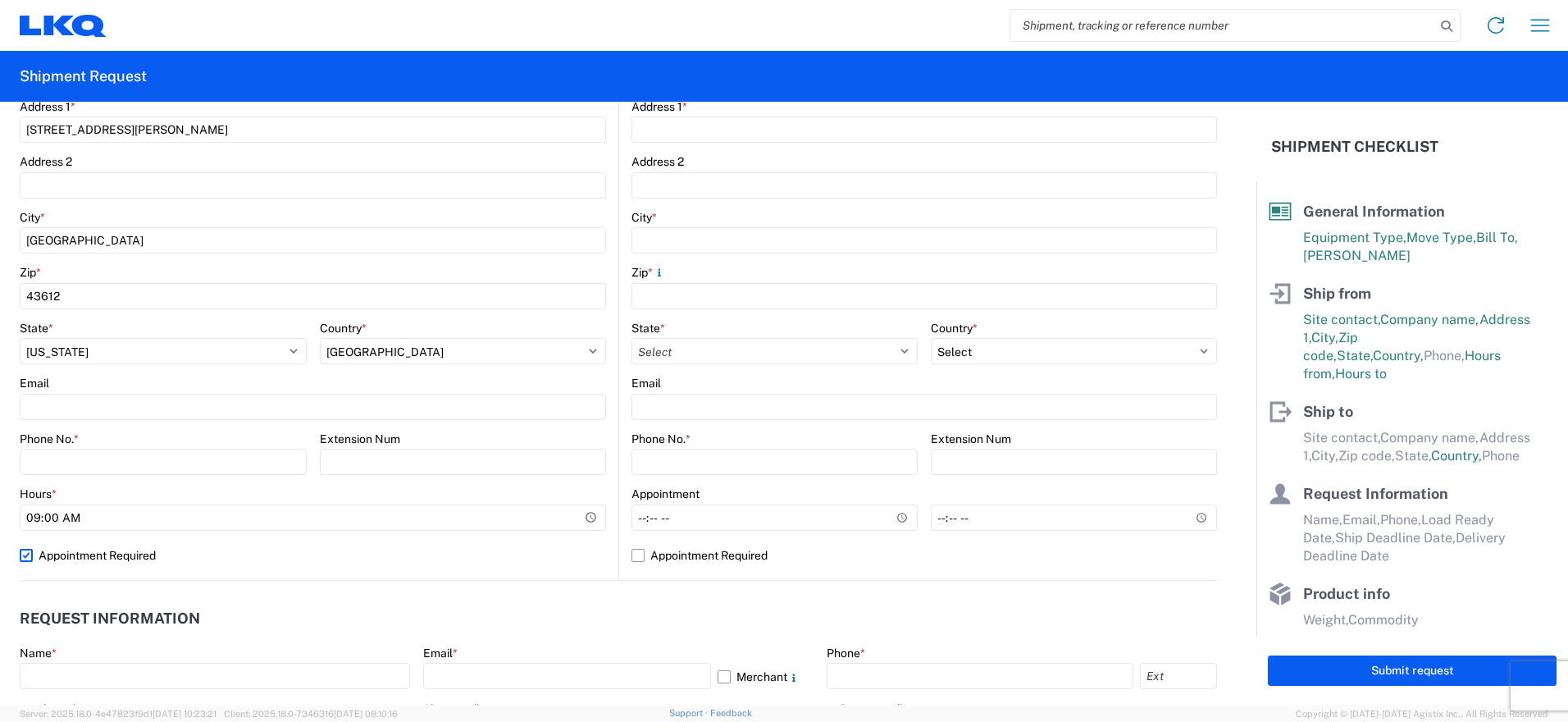
click at [31, 550] on label "Appointment Required" at bounding box center [312, 555] width 587 height 26
click at [0, 0] on input "Appointment Required" at bounding box center [0, 0] width 0 height 0
select select "US"
click at [463, 578] on div "1319 Location 1319 - LKQ of [GEOGRAPHIC_DATA] Site contact * [PERSON_NAME] Comp…" at bounding box center [312, 255] width 587 height 647
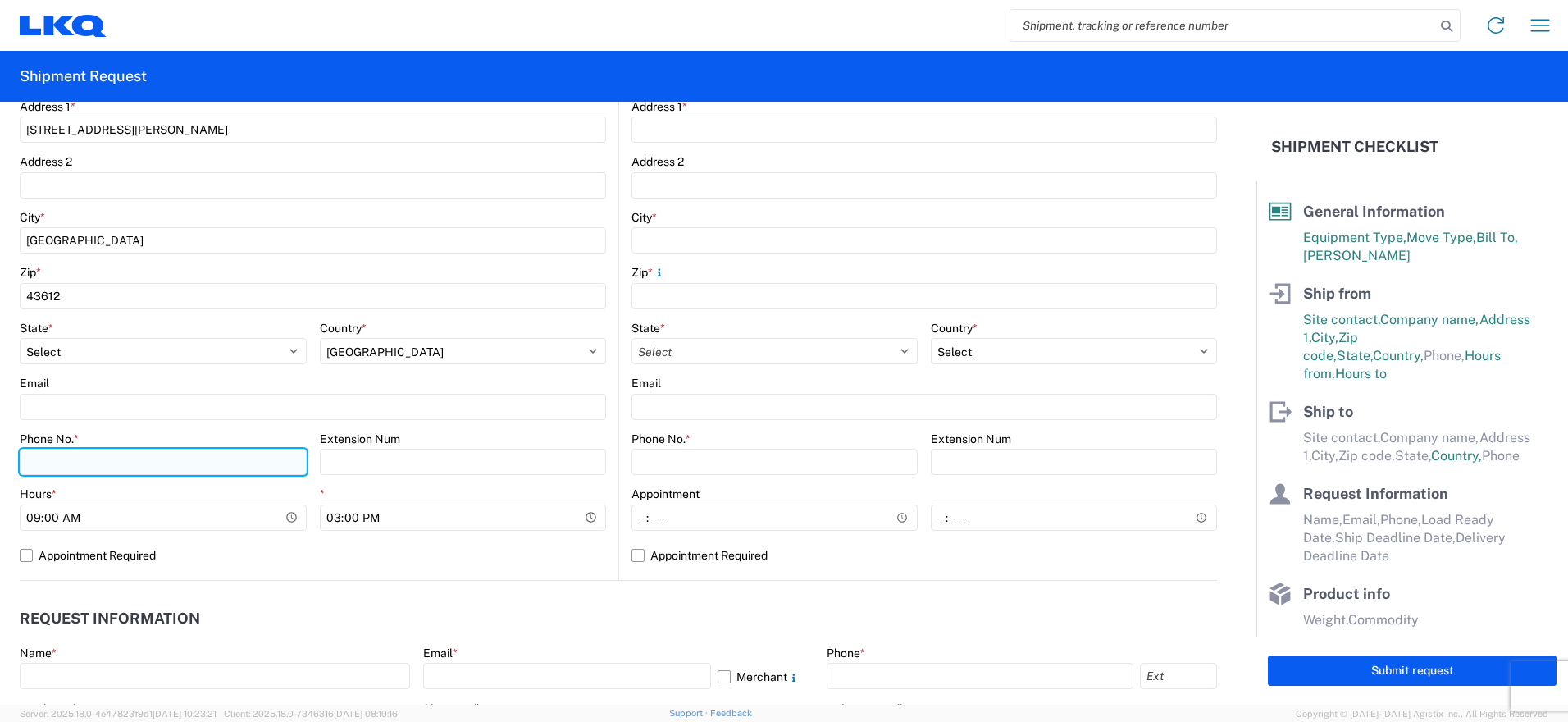
click at [92, 455] on input "Phone No. *" at bounding box center [162, 461] width 287 height 26
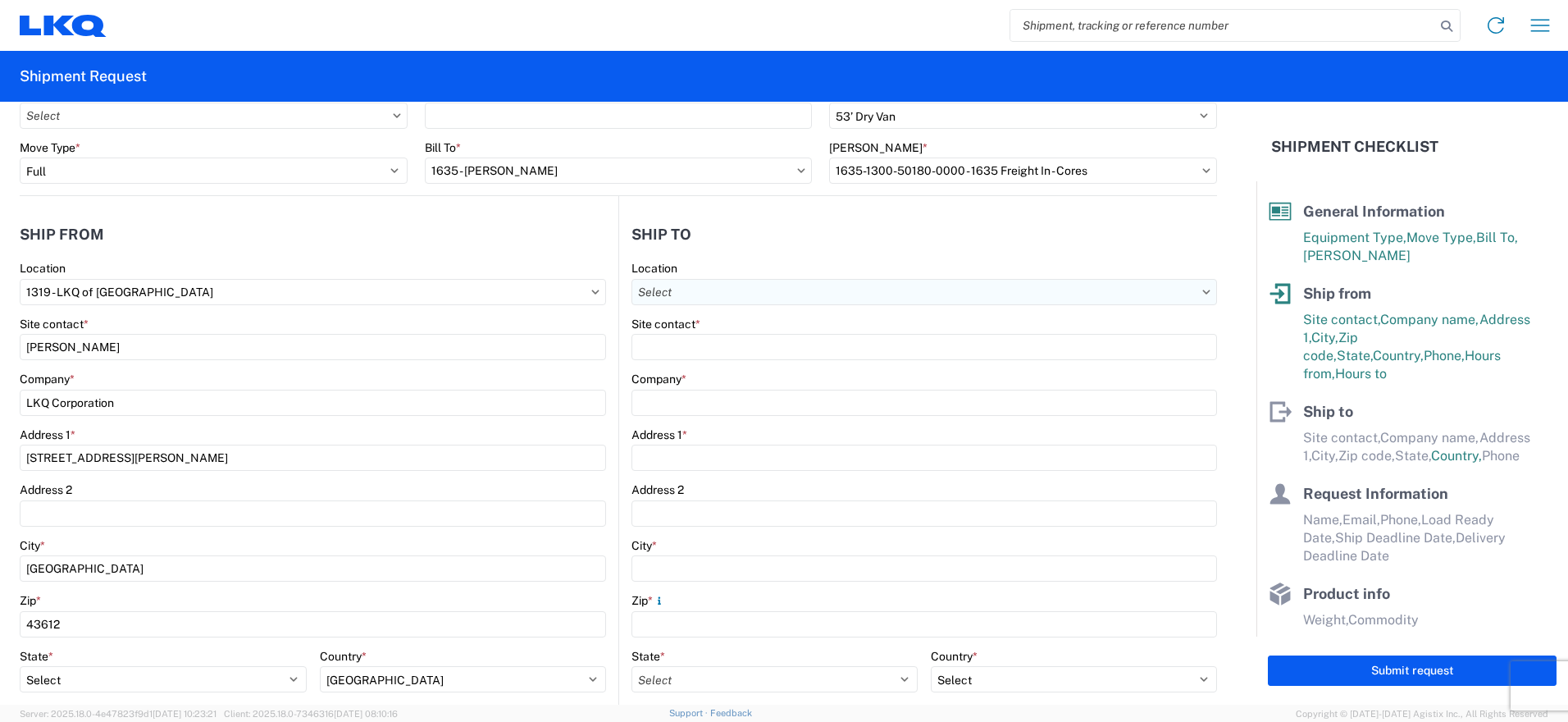
type input "[PHONE_NUMBER]"
click at [755, 283] on input "Location" at bounding box center [924, 291] width 586 height 26
type input "1635"
click at [717, 362] on div "1635 - [PERSON_NAME]" at bounding box center [773, 364] width 287 height 26
type input "1635 - [PERSON_NAME]"
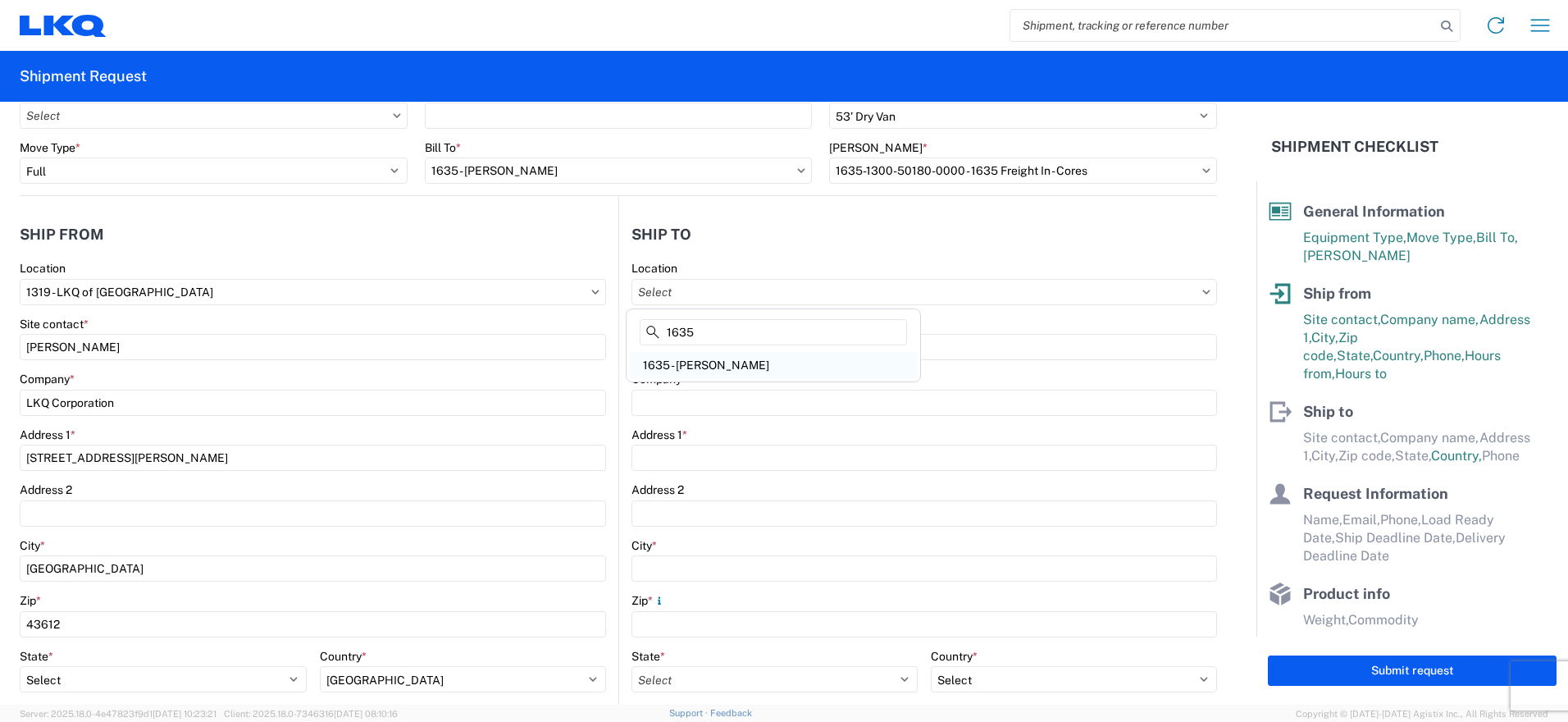
type input "[PERSON_NAME]"
type input "LKQ Corporation"
type input "[STREET_ADDRESS][PERSON_NAME]"
type input "Suite C"
type input "Alsip"
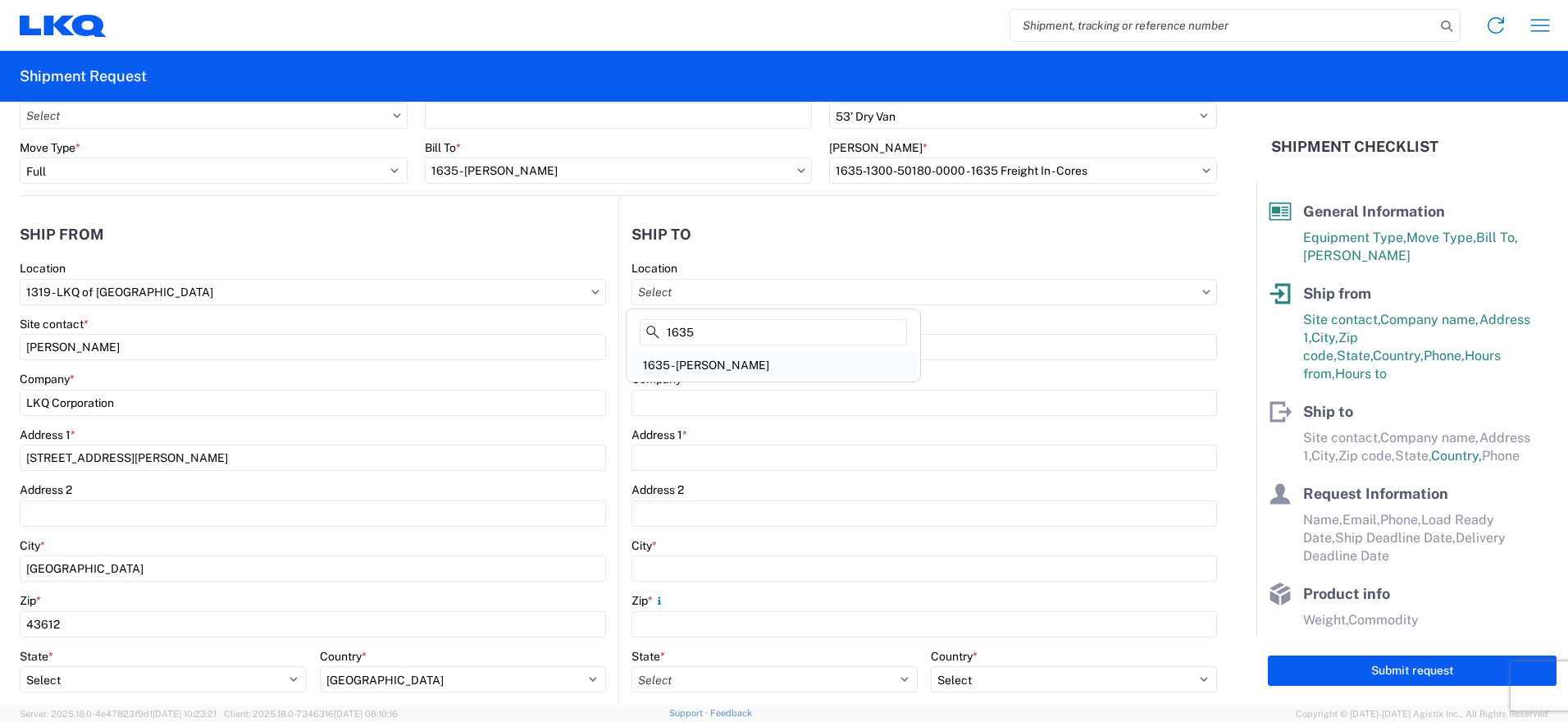
type input "60803"
type input "[EMAIL_ADDRESS][DOMAIN_NAME]"
select select "US"
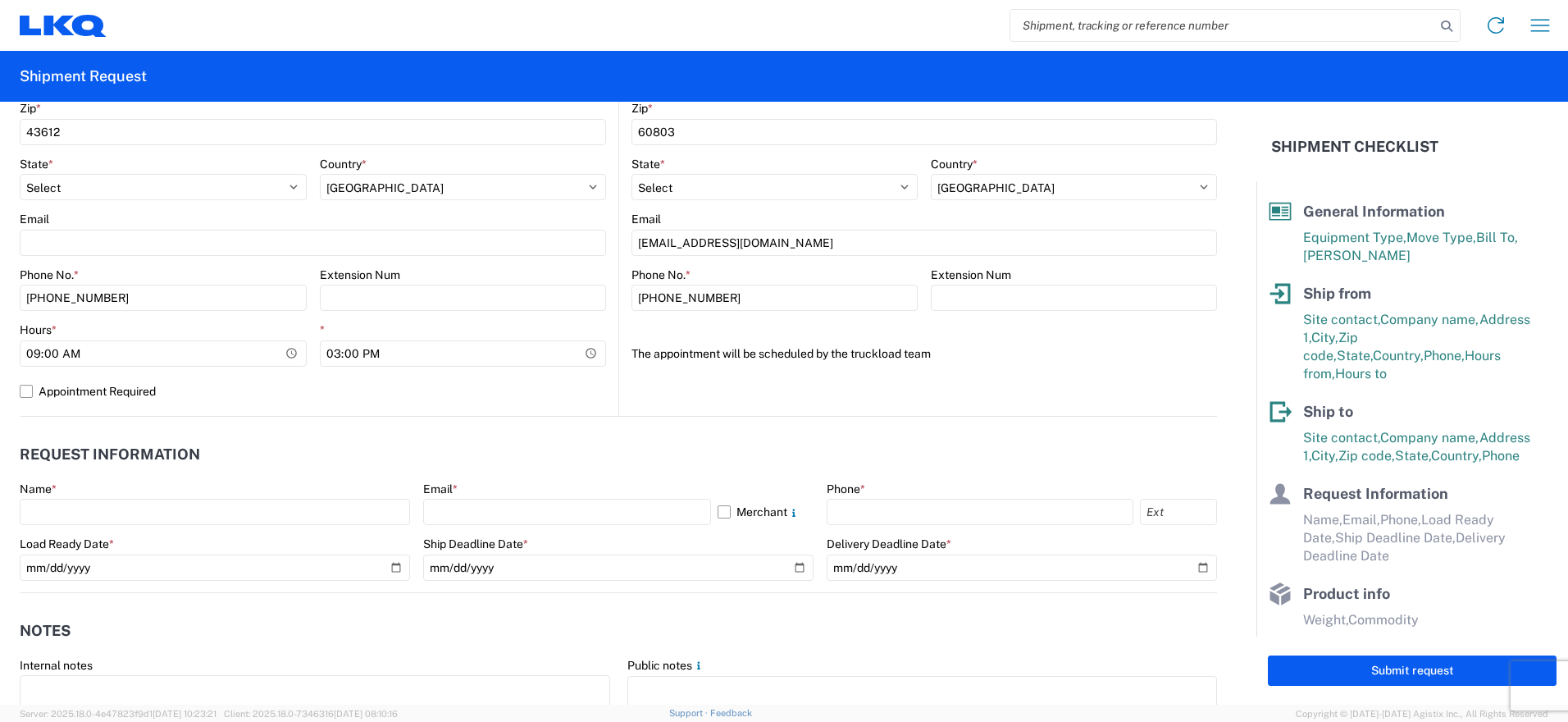
scroll to position [656, 0]
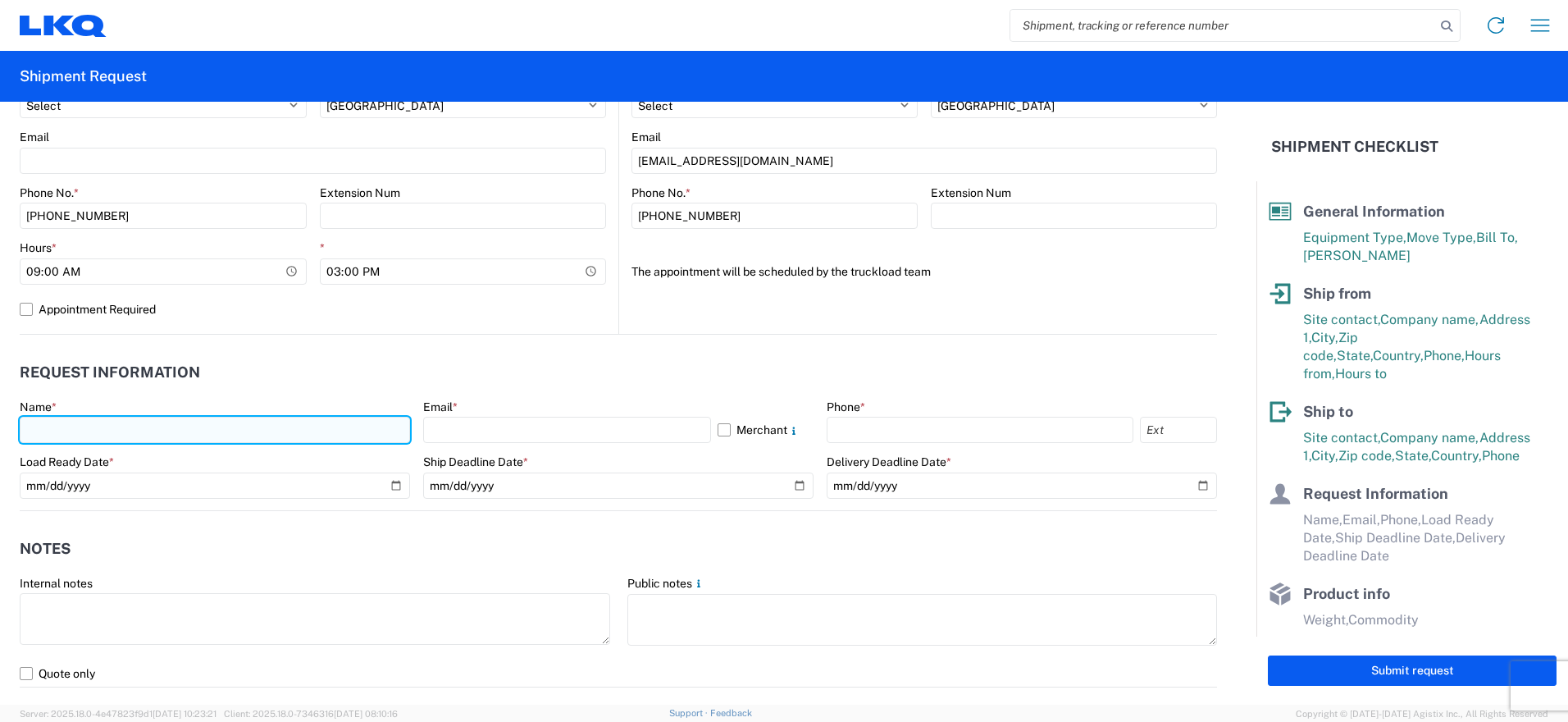
click at [192, 424] on input "text" at bounding box center [215, 429] width 391 height 26
type input "[PERSON_NAME]"
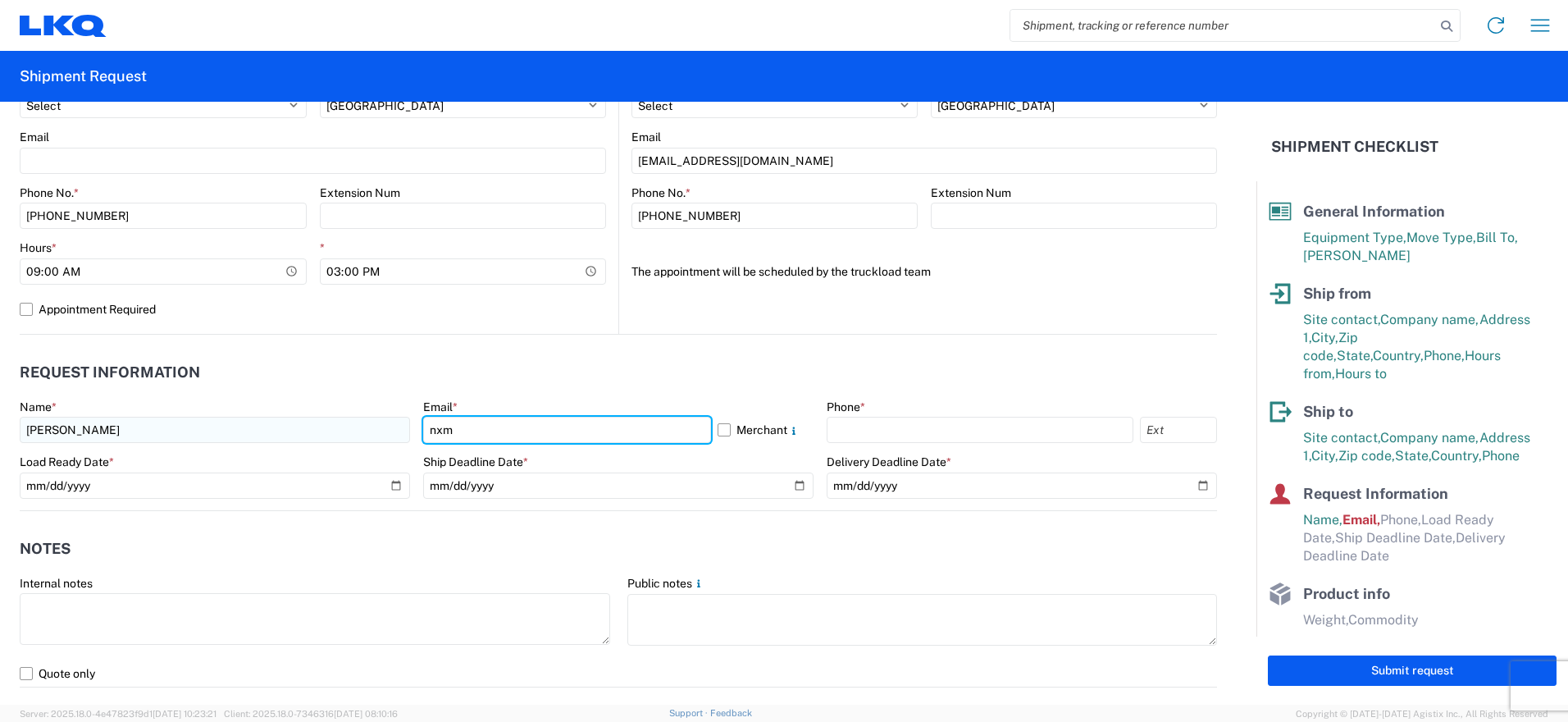
type input "[EMAIL_ADDRESS][DOMAIN_NAME]"
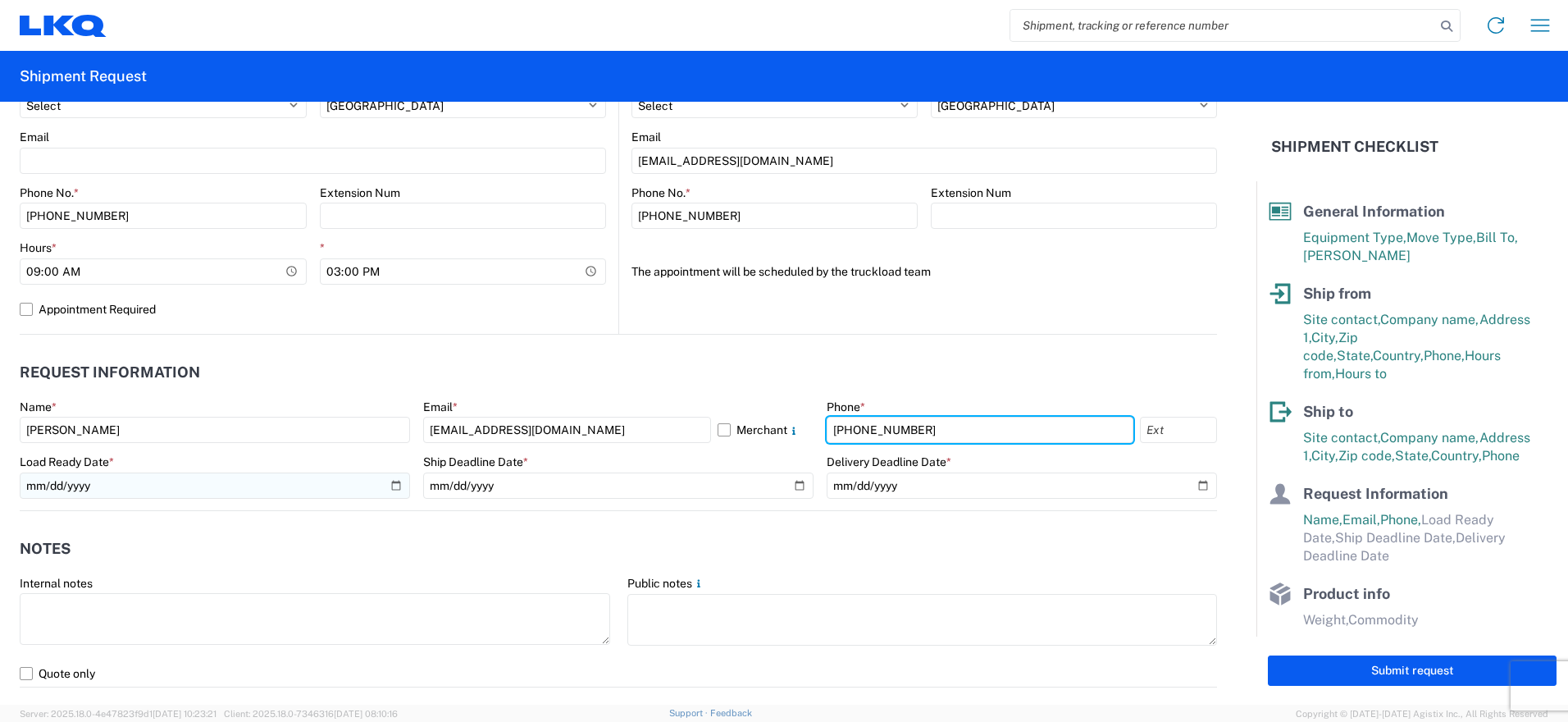
type input "[PHONE_NUMBER]"
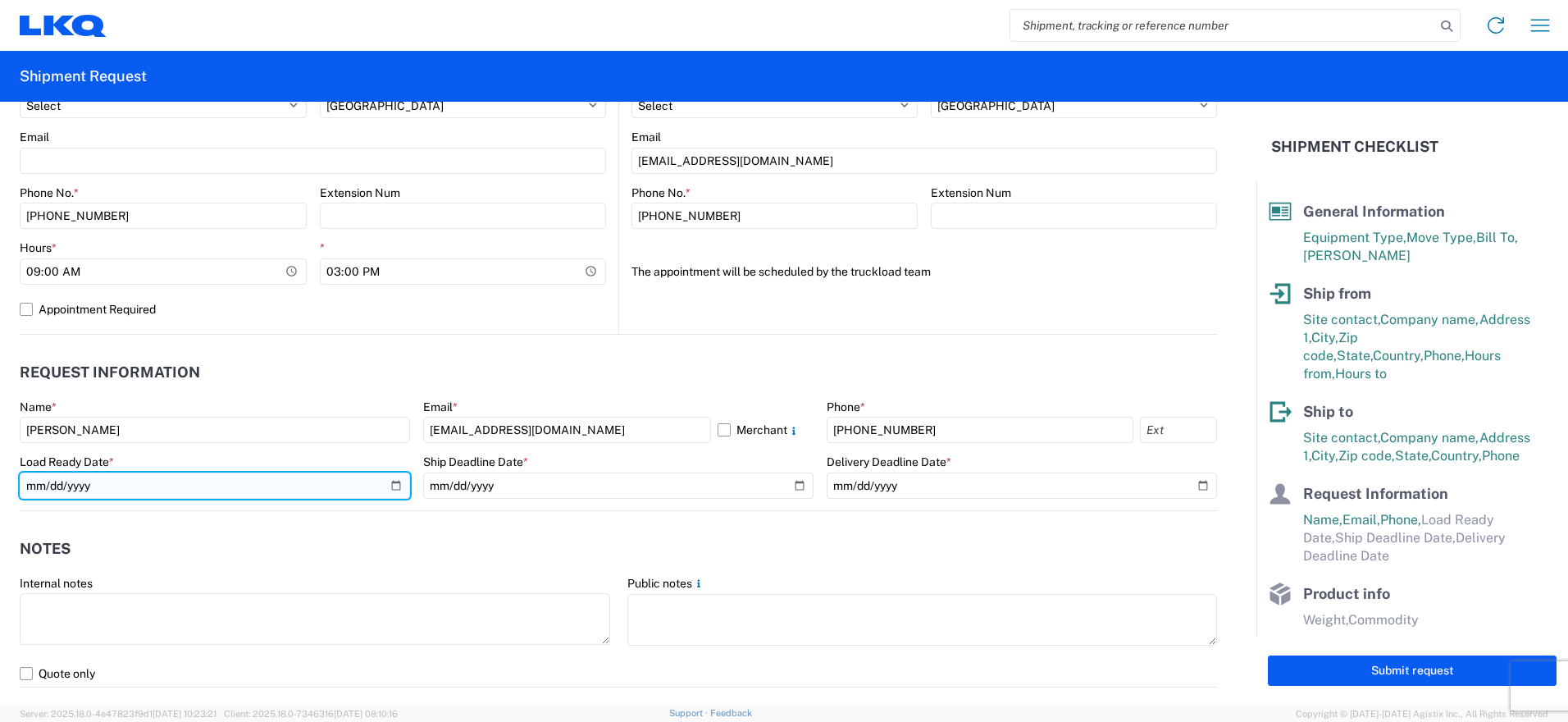
click at [392, 478] on input "date" at bounding box center [215, 485] width 391 height 26
type input "[DATE]"
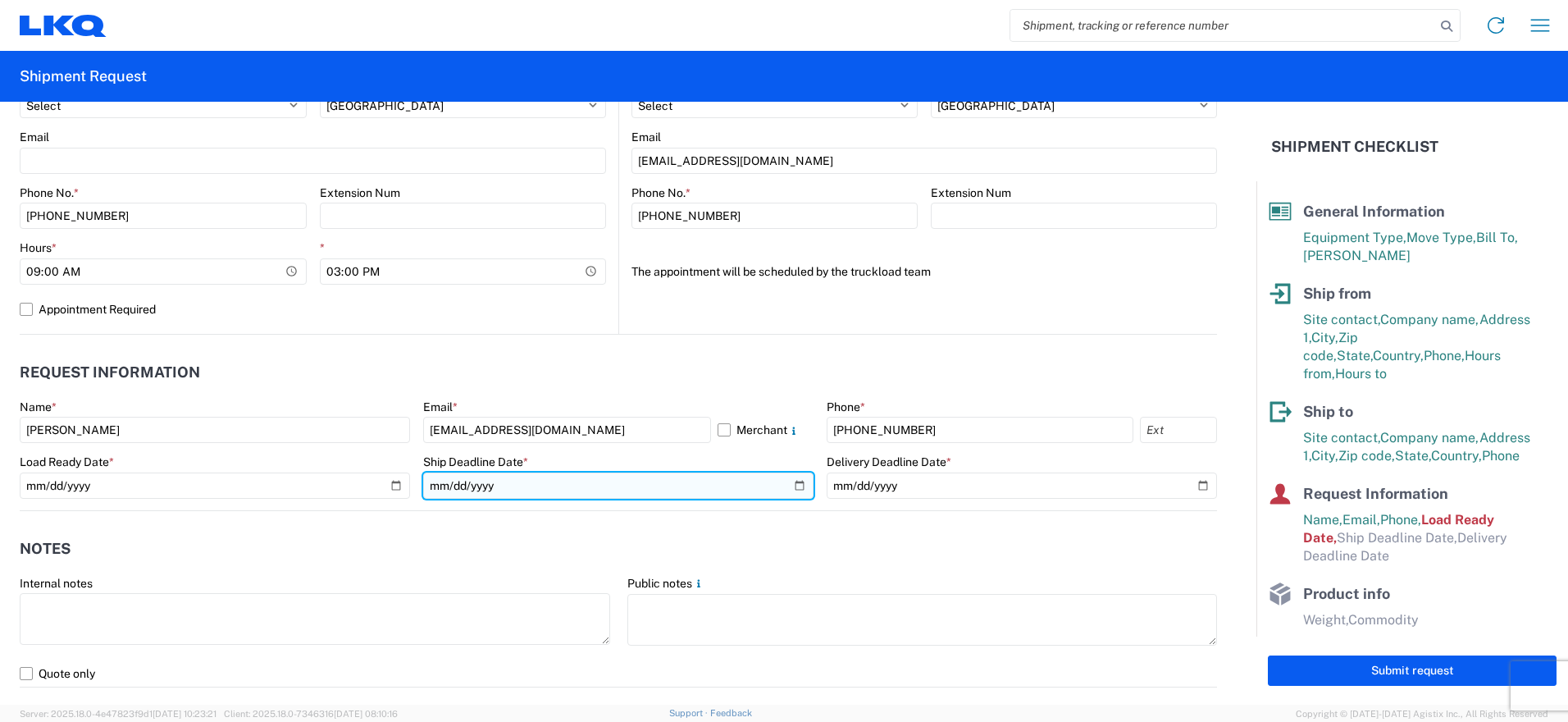
click at [792, 486] on input "date" at bounding box center [619, 485] width 391 height 26
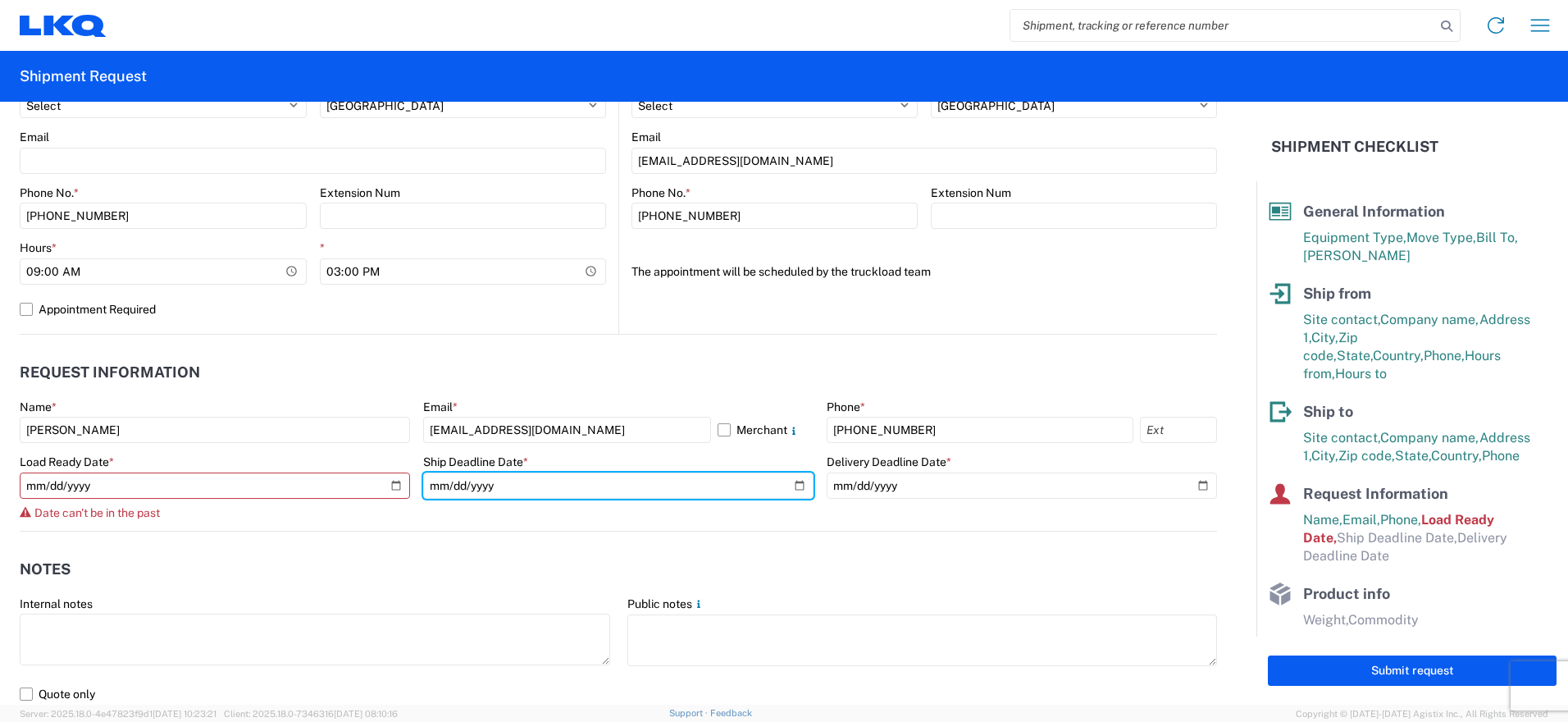
type input "[DATE]"
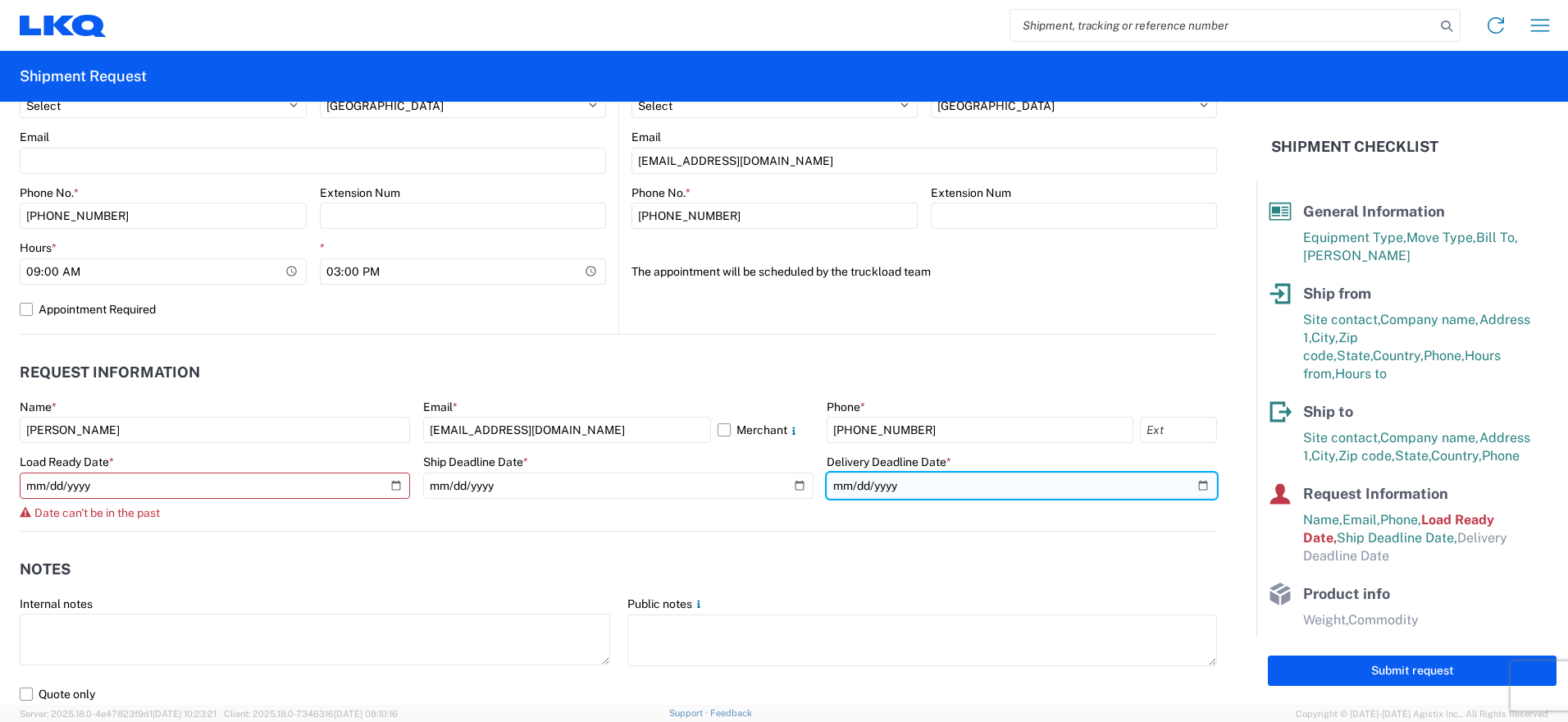
click at [1192, 481] on input "date" at bounding box center [1022, 485] width 391 height 26
type input "[DATE]"
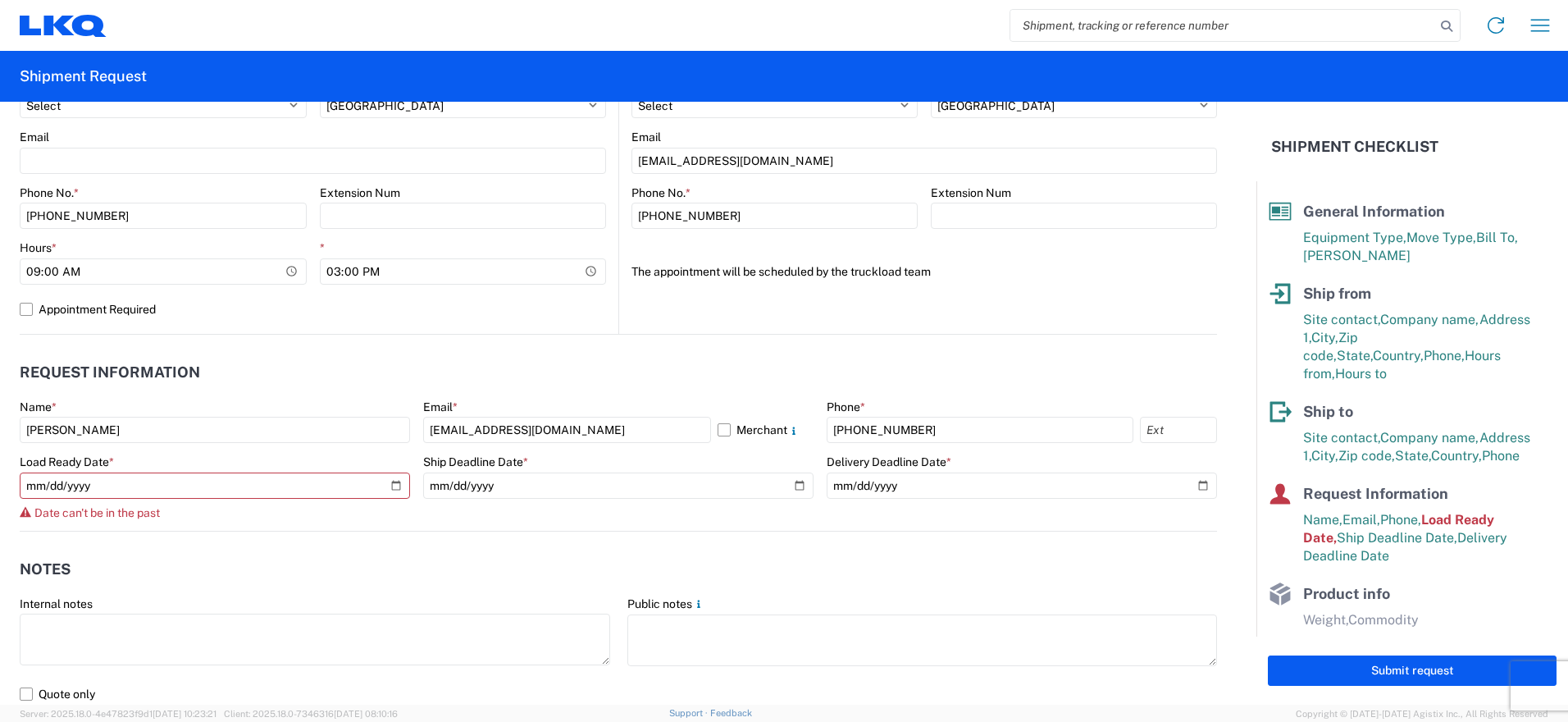
click at [992, 590] on agx-form-section "Notes Internal notes Public notes Quote only" at bounding box center [618, 628] width 1198 height 156
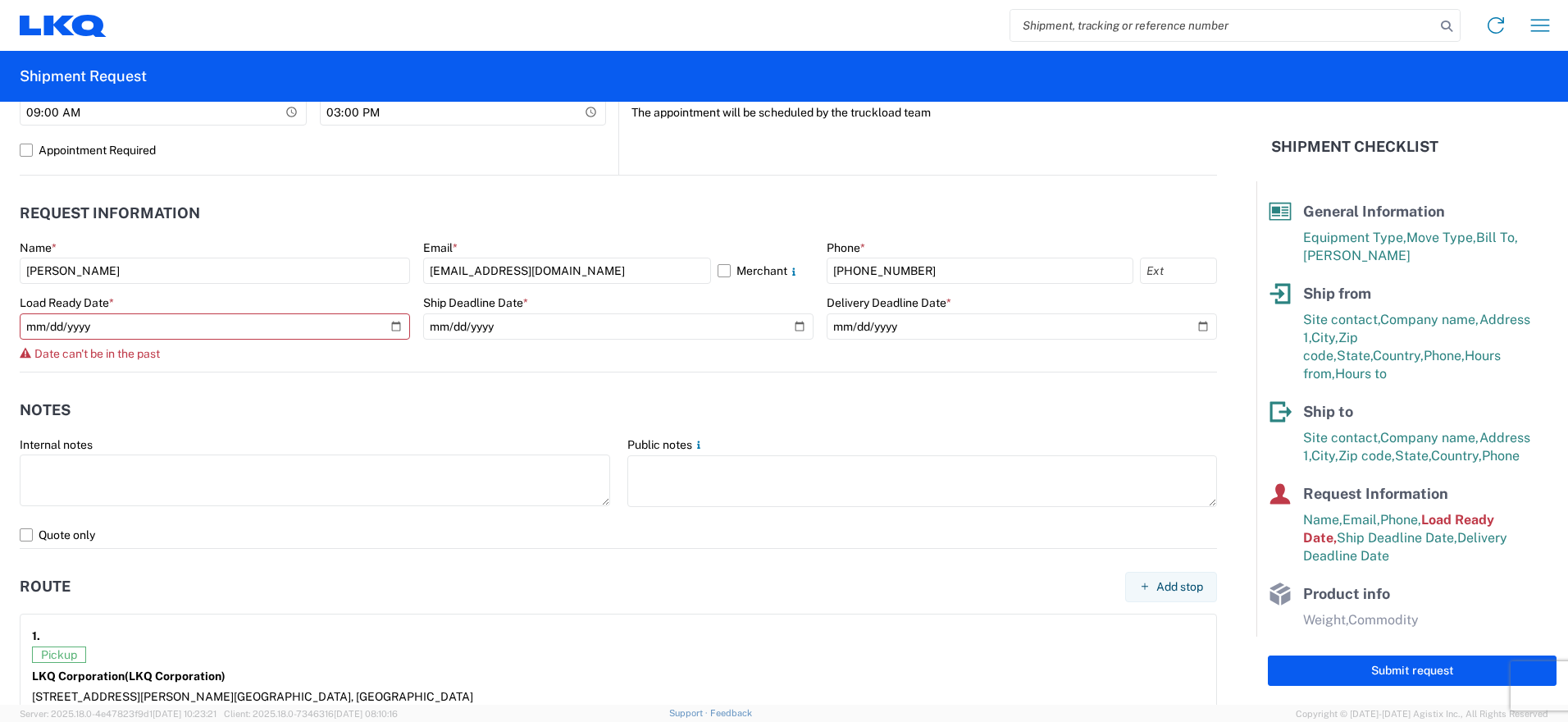
scroll to position [820, 0]
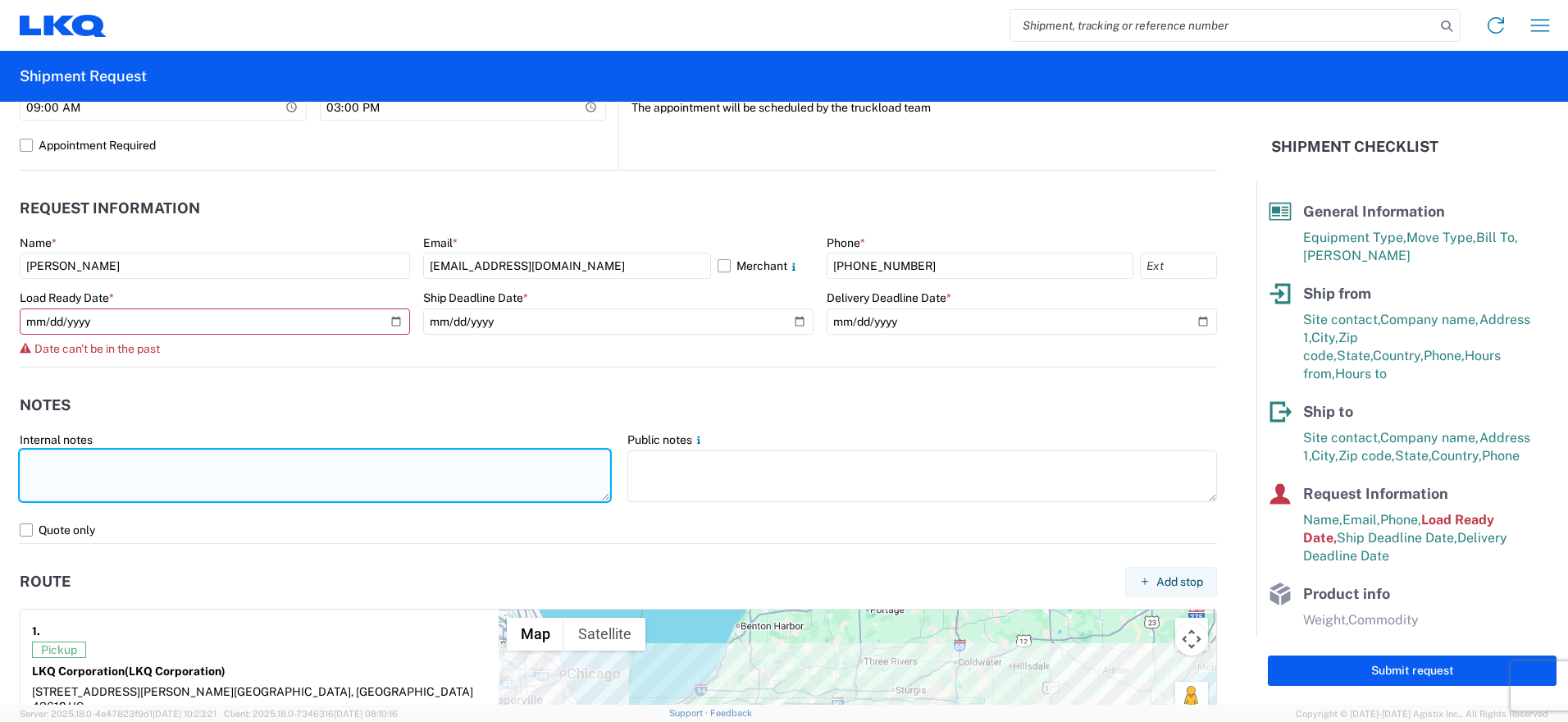
click at [144, 478] on textarea at bounding box center [314, 475] width 591 height 51
drag, startPoint x: 136, startPoint y: 474, endPoint x: 76, endPoint y: 455, distance: 62.9
click at [76, 455] on textarea "9am - 3pm EST" at bounding box center [314, 475] width 591 height 51
click at [182, 474] on textarea "9am - 3pm EST" at bounding box center [314, 475] width 591 height 51
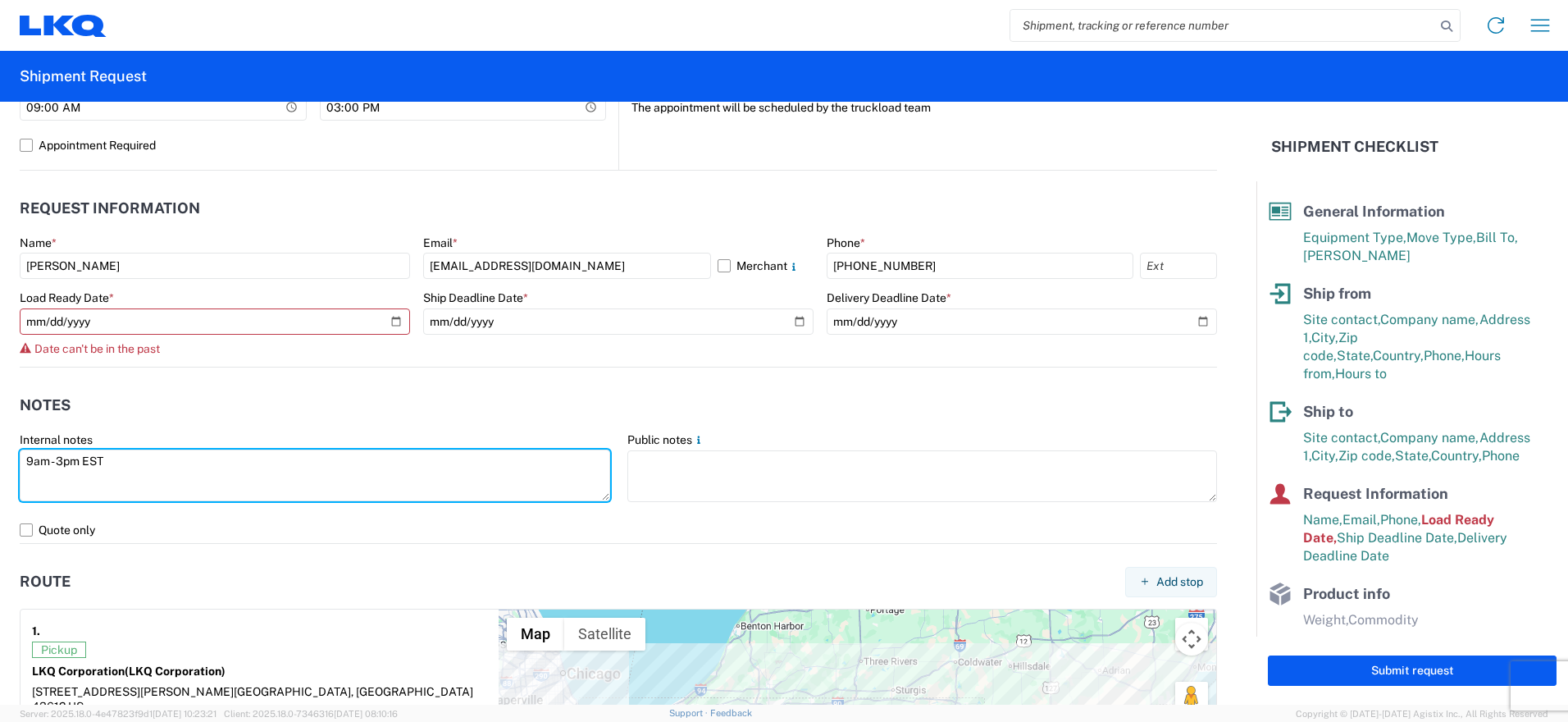
drag, startPoint x: 42, startPoint y: 463, endPoint x: -3, endPoint y: 459, distance: 45.2
click at [0, 459] on html "Home Shipment request Shipment tracking Shipment Request General Information Te…" at bounding box center [784, 361] width 1568 height 722
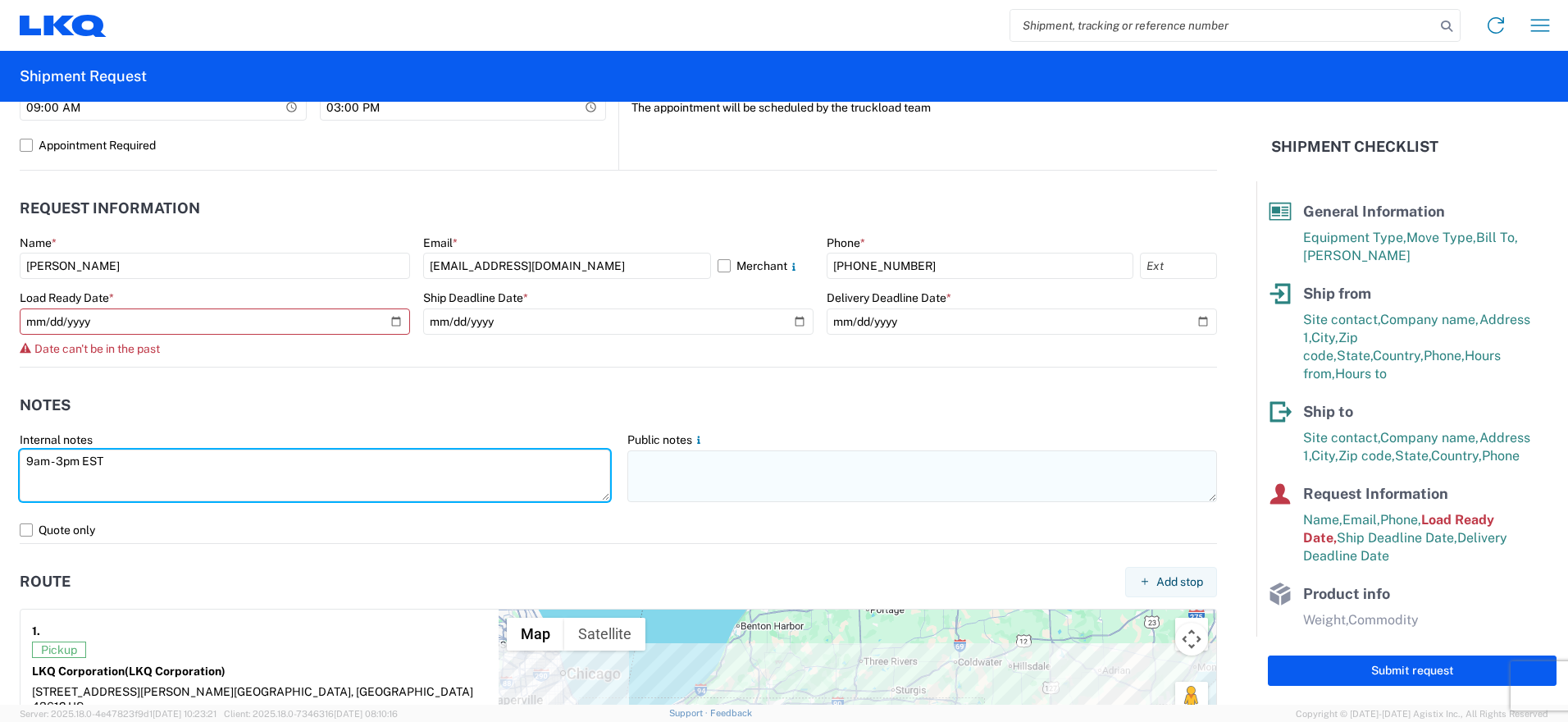
type textarea "9am - 3pm EST"
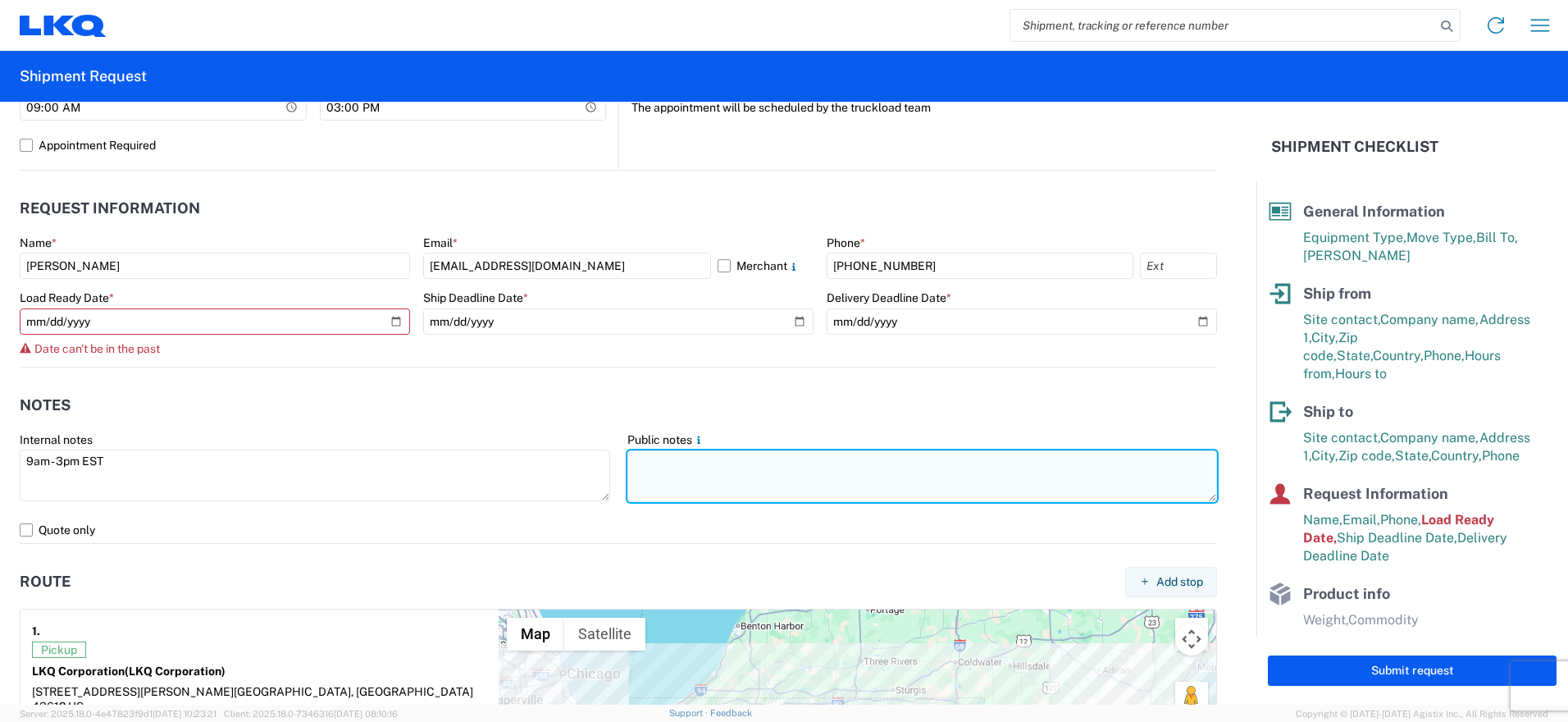
click at [734, 487] on textarea at bounding box center [922, 476] width 591 height 51
paste textarea "9am - 3pm EST"
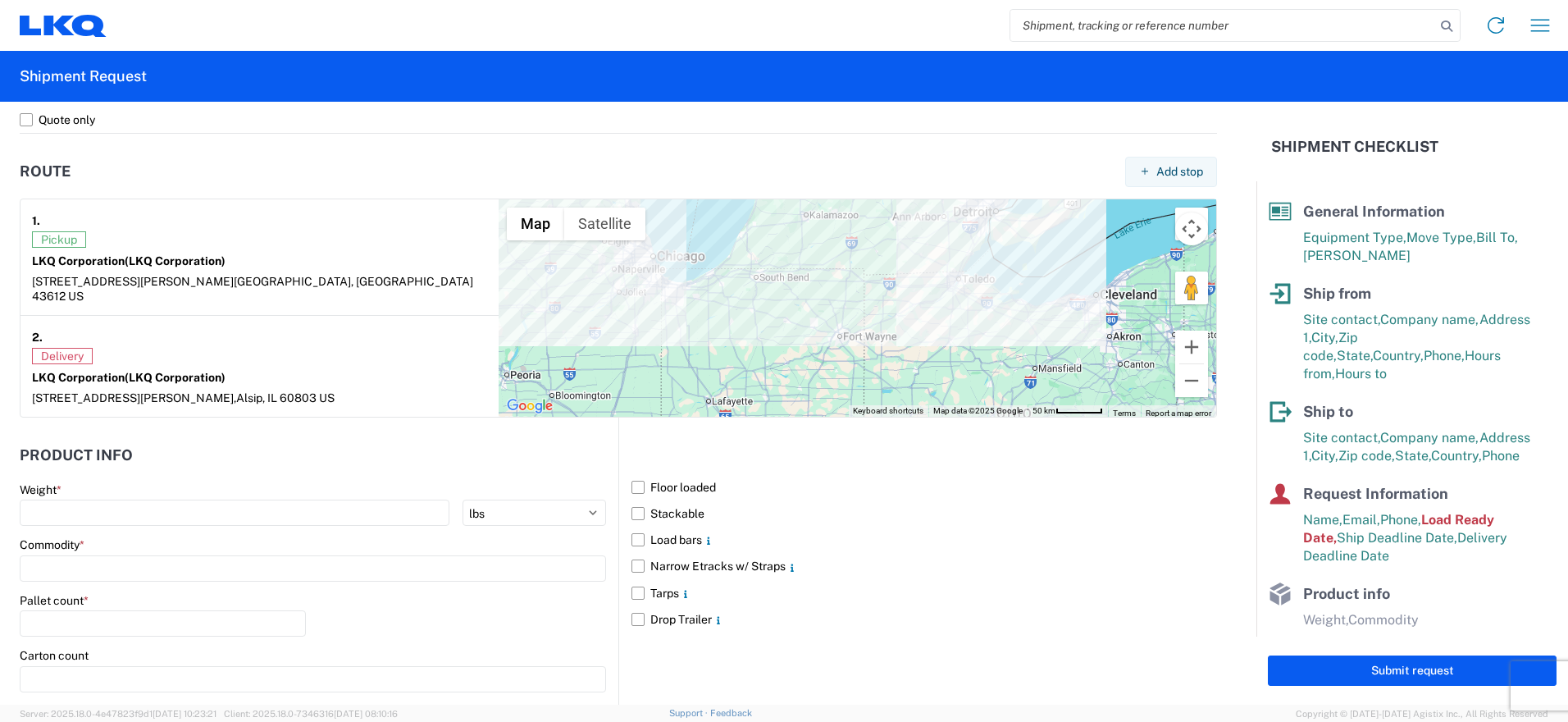
scroll to position [1312, 0]
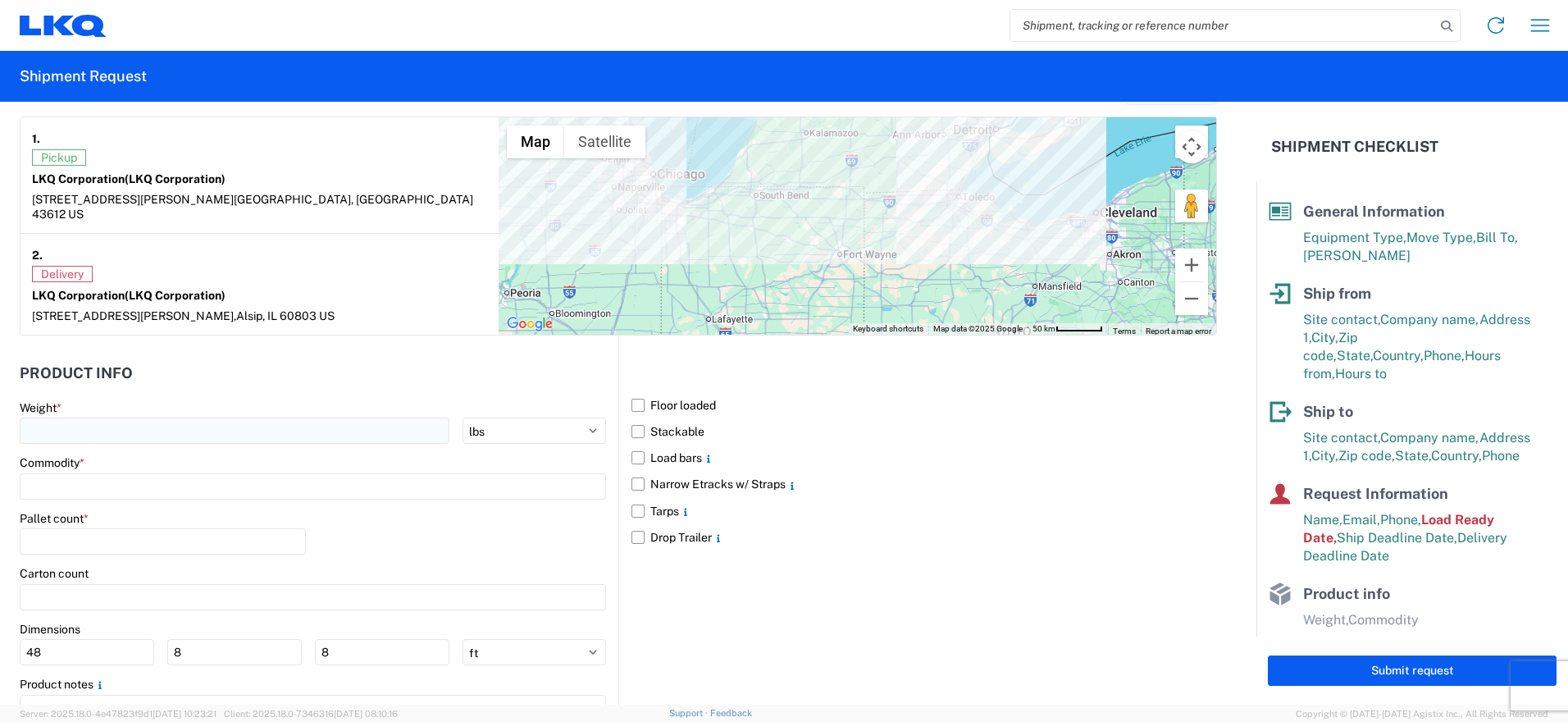
type textarea "9am - 3pm EST"
click at [101, 418] on input "number" at bounding box center [234, 430] width 430 height 26
type input "38287"
click at [144, 474] on input at bounding box center [312, 486] width 587 height 26
type input "misc"
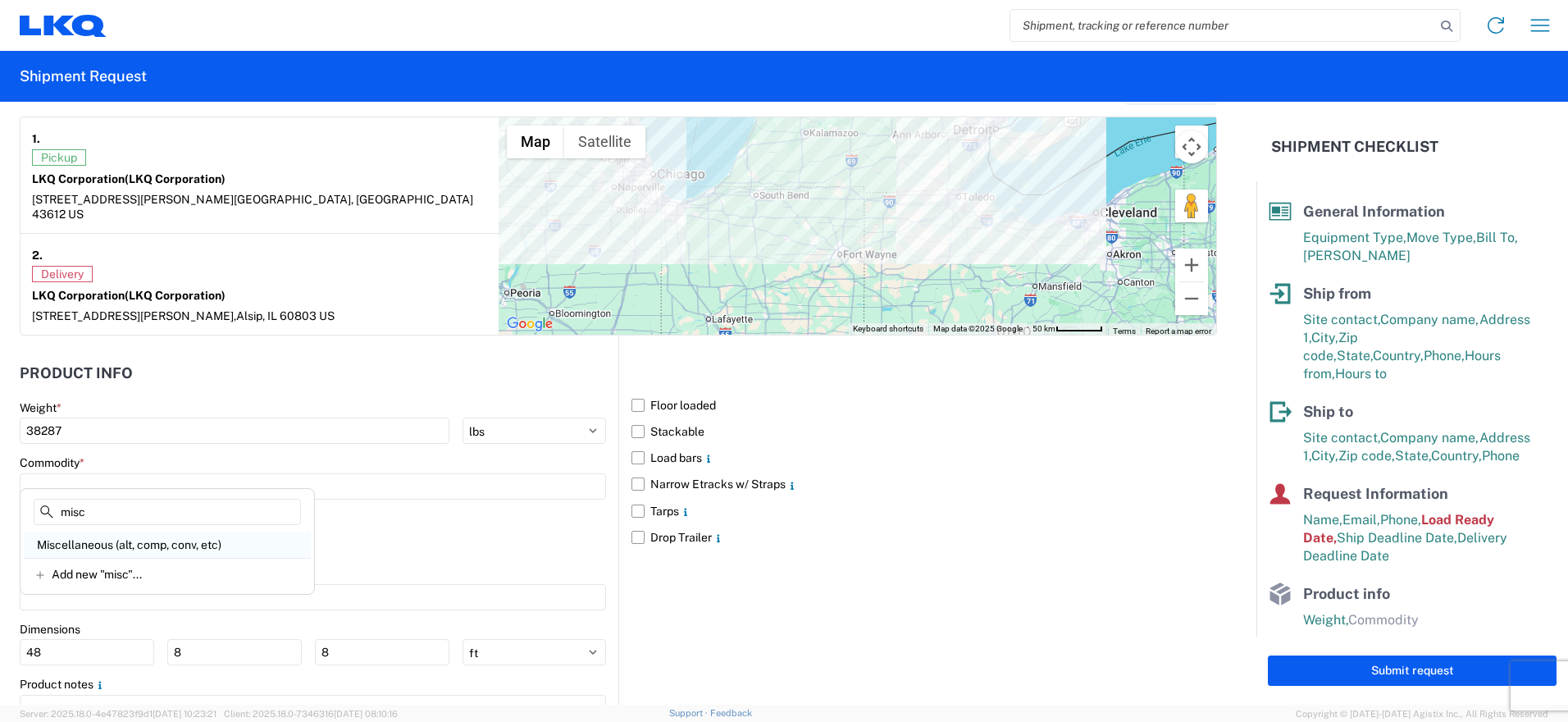
click at [160, 538] on div "Miscellaneous (alt, comp, conv, etc)" at bounding box center [167, 544] width 287 height 26
type input "Miscellaneous (alt, comp, conv, etc)"
click at [631, 392] on label "Floor loaded" at bounding box center [924, 405] width 586 height 26
click at [0, 0] on input "Floor loaded" at bounding box center [0, 0] width 0 height 0
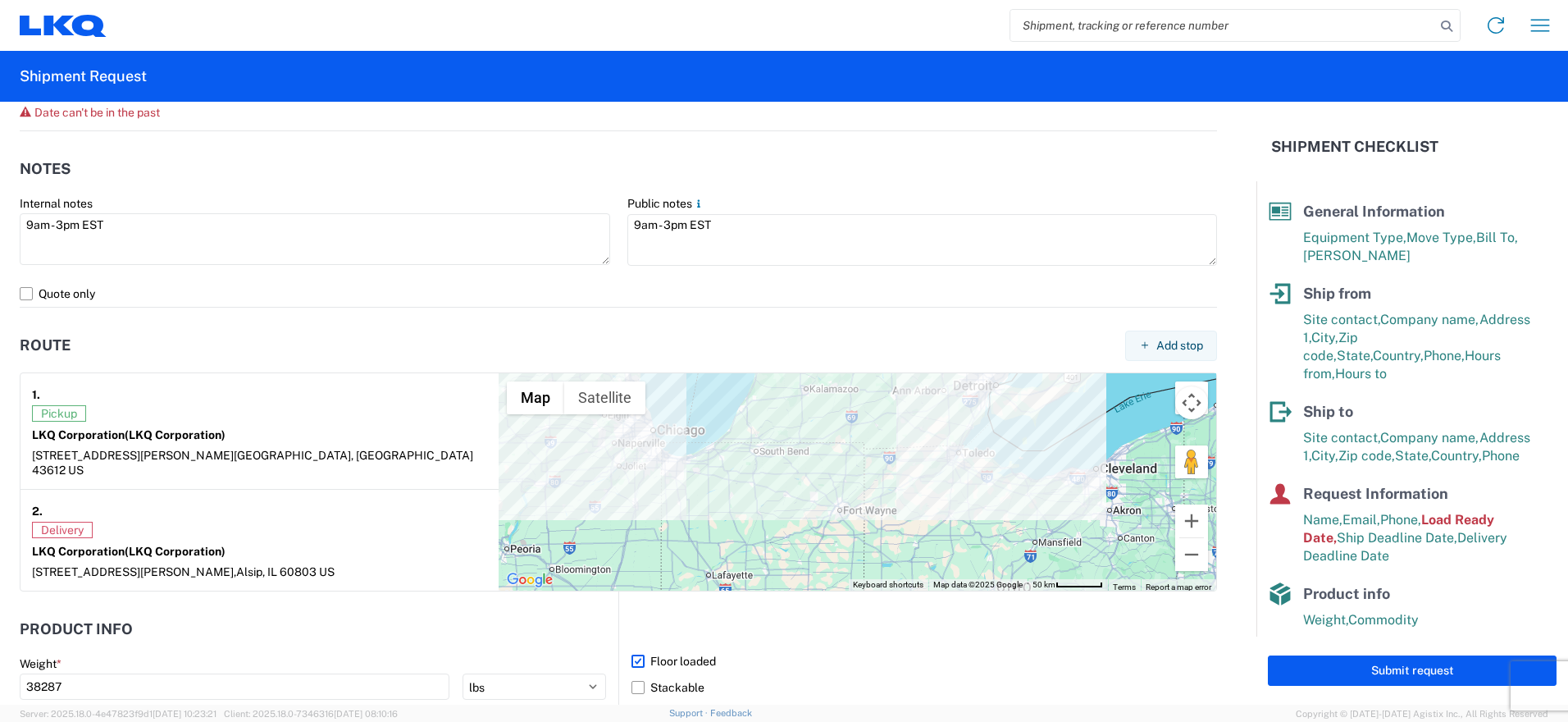
scroll to position [810, 0]
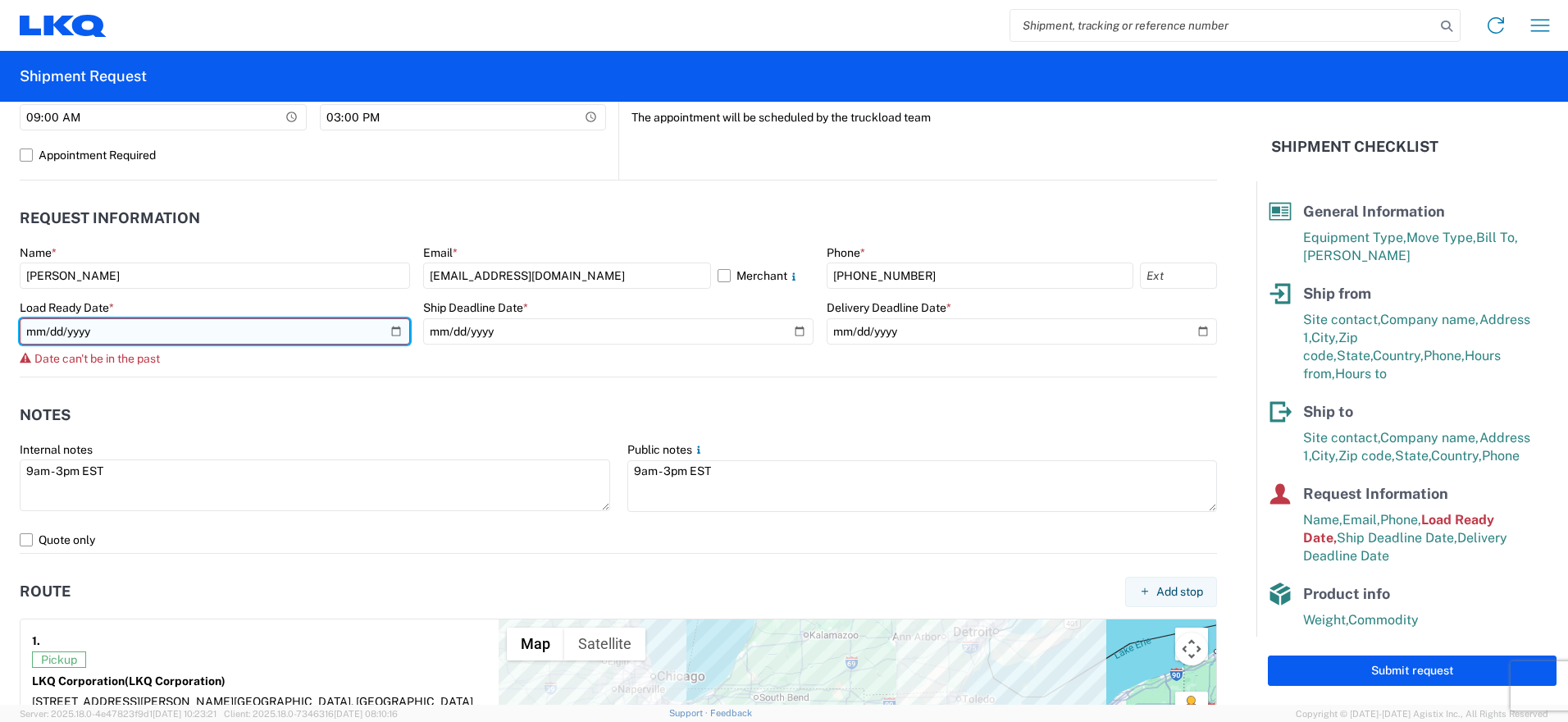
click at [388, 332] on input "[DATE]" at bounding box center [215, 331] width 391 height 26
type input "[DATE]"
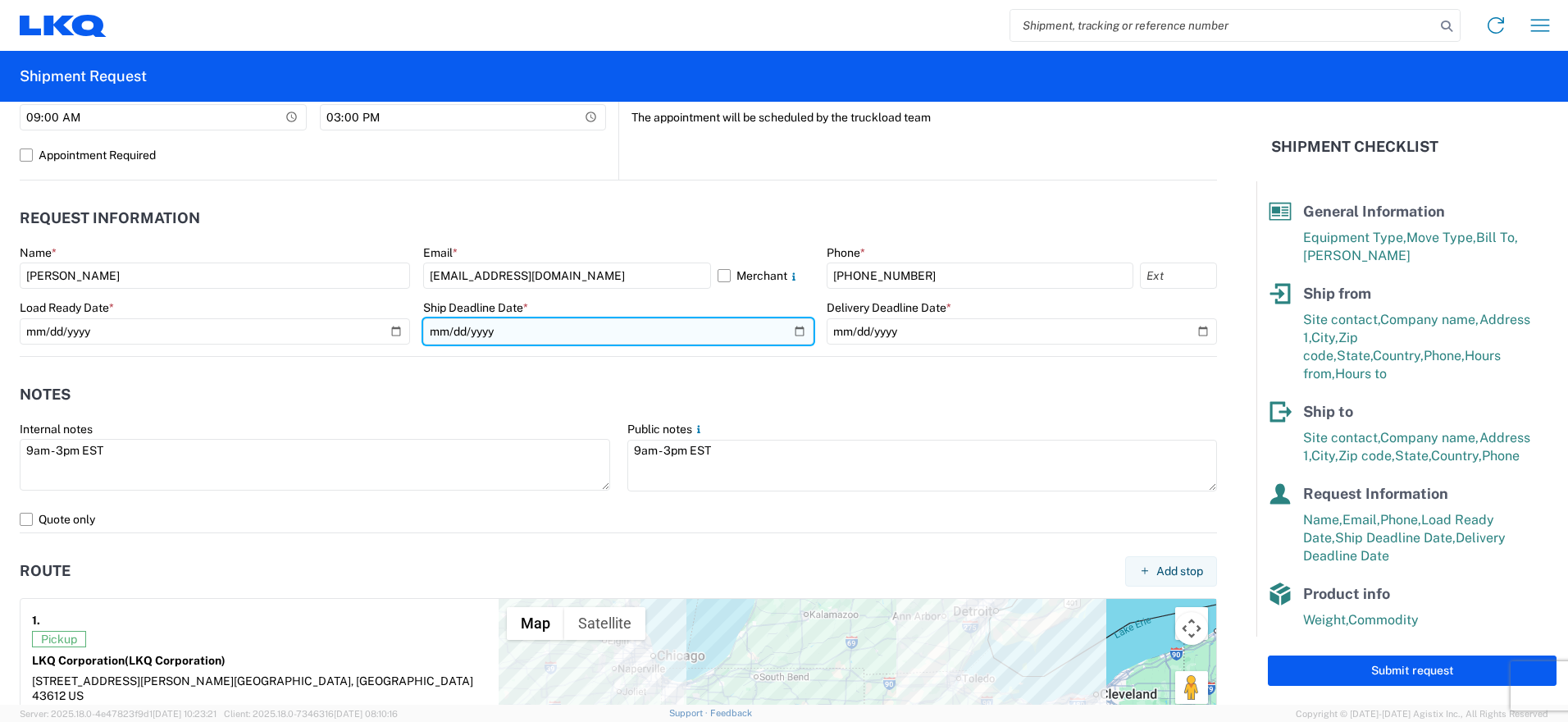
click at [787, 329] on input "[DATE]" at bounding box center [619, 331] width 391 height 26
type input "[DATE]"
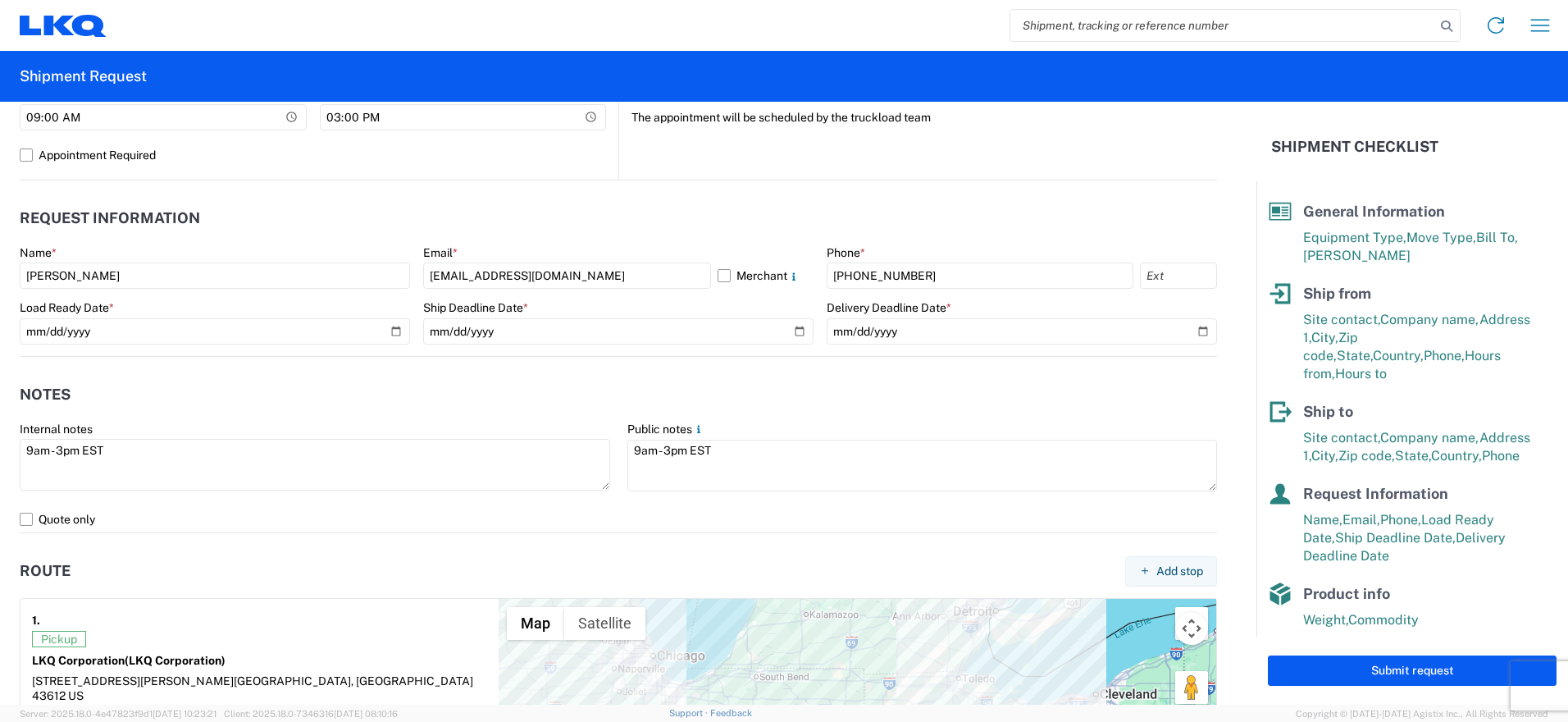
click at [460, 415] on agx-form-section "Notes Internal notes 9am - 3pm EST Public notes 9am - 3pm EST Quote only" at bounding box center [618, 453] width 1198 height 156
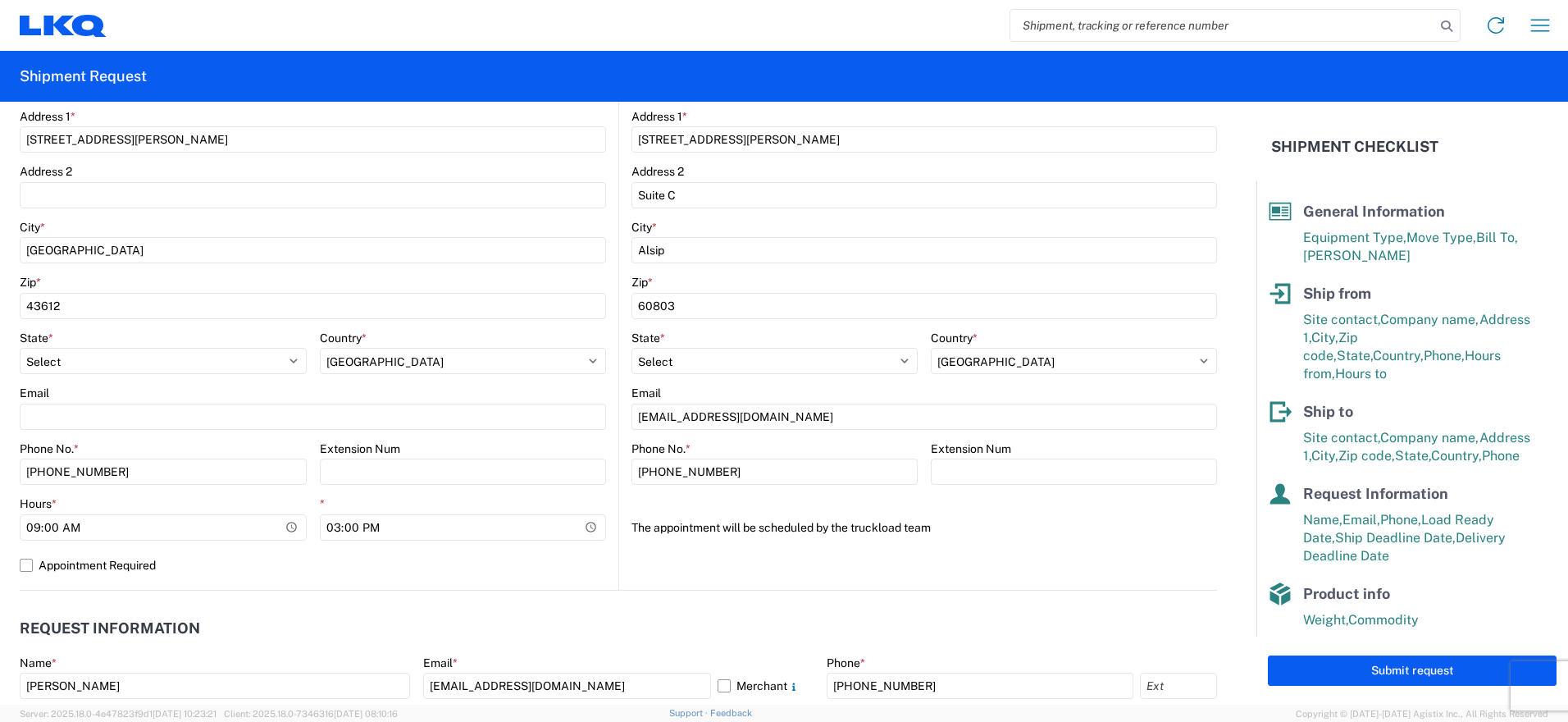
scroll to position [0, 0]
